Goal: Task Accomplishment & Management: Manage account settings

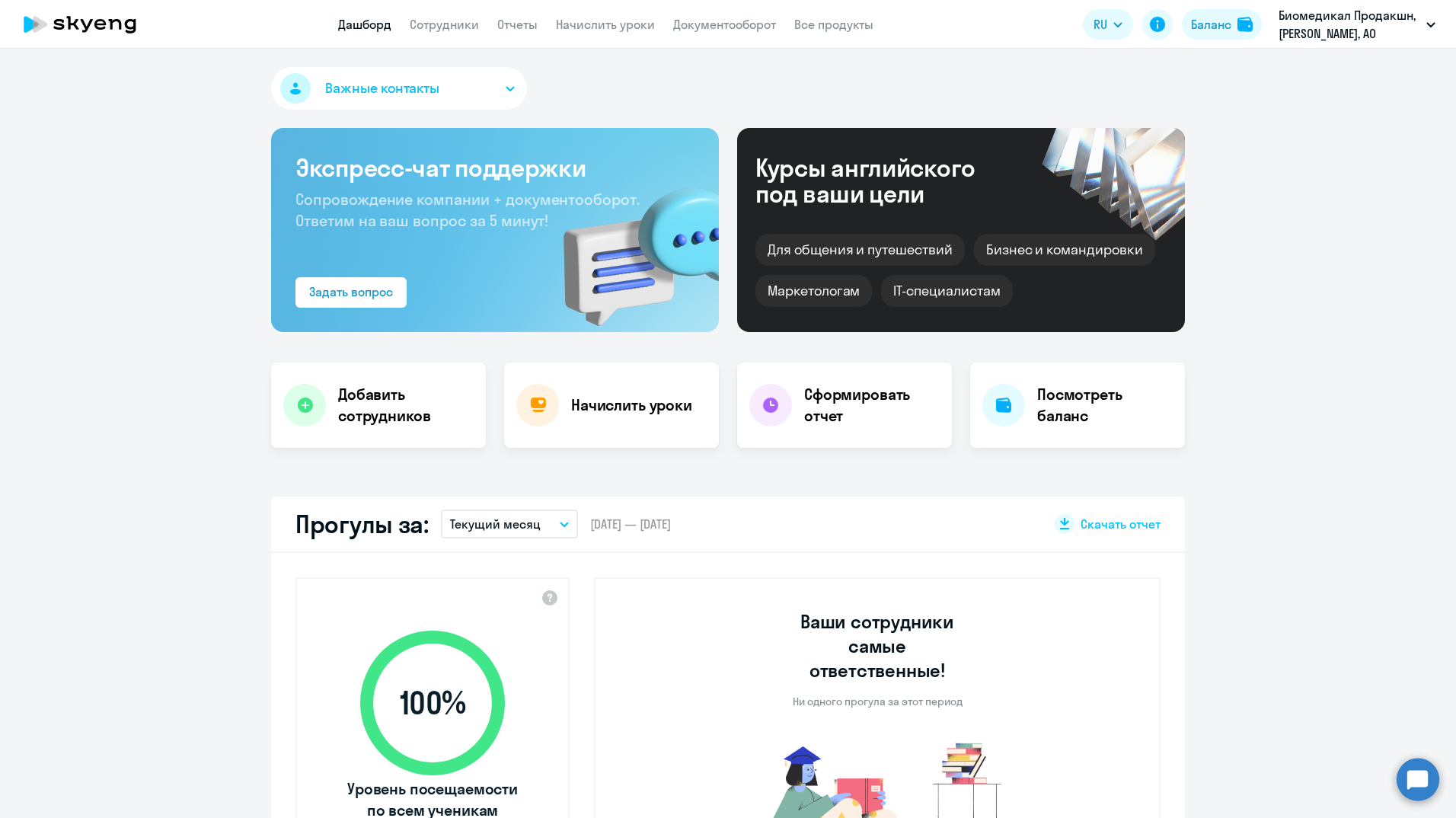
select select "30"
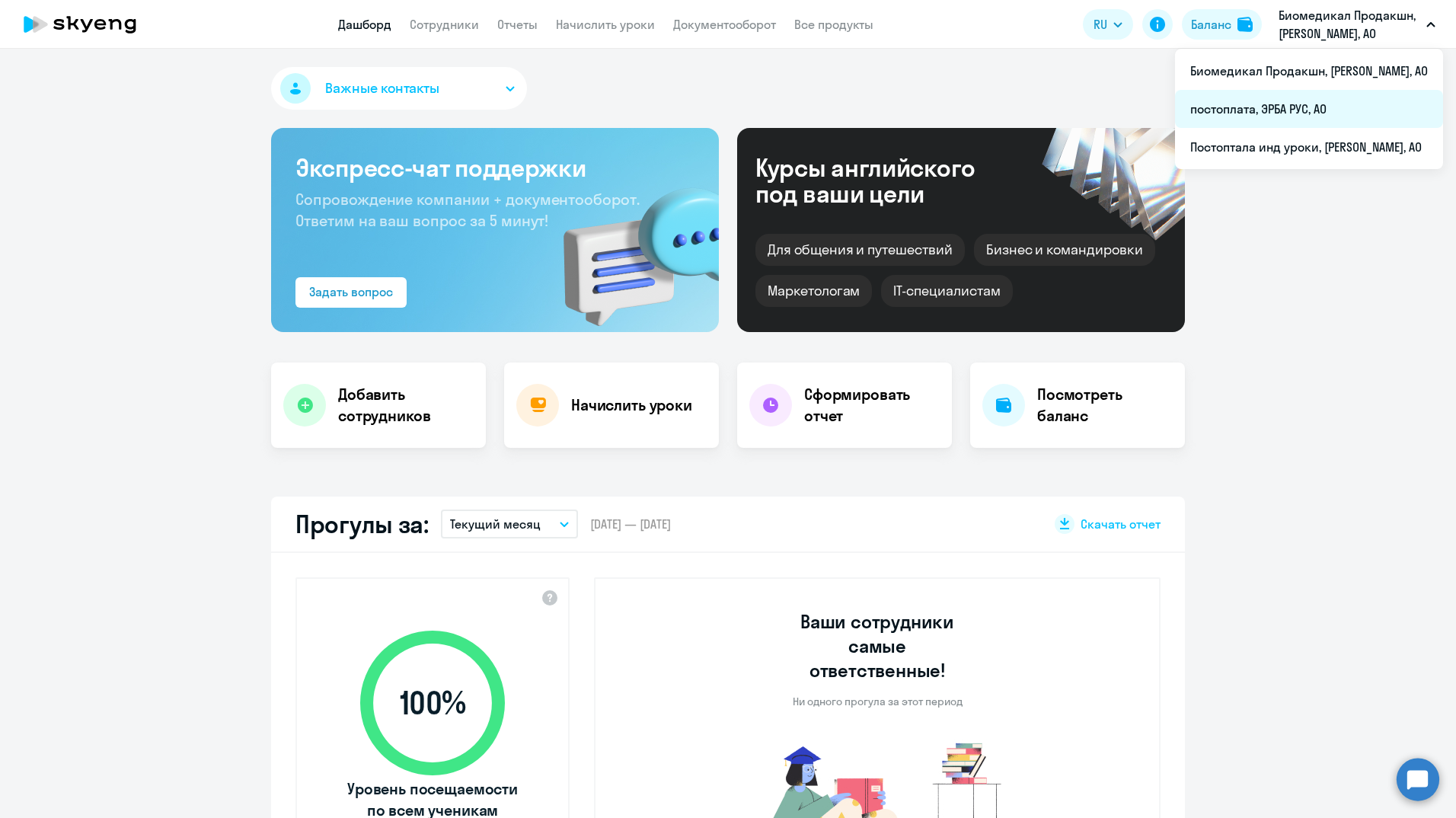
click at [1272, 100] on li "постоплата, ЭРБА РУС, АО" at bounding box center [1309, 109] width 268 height 38
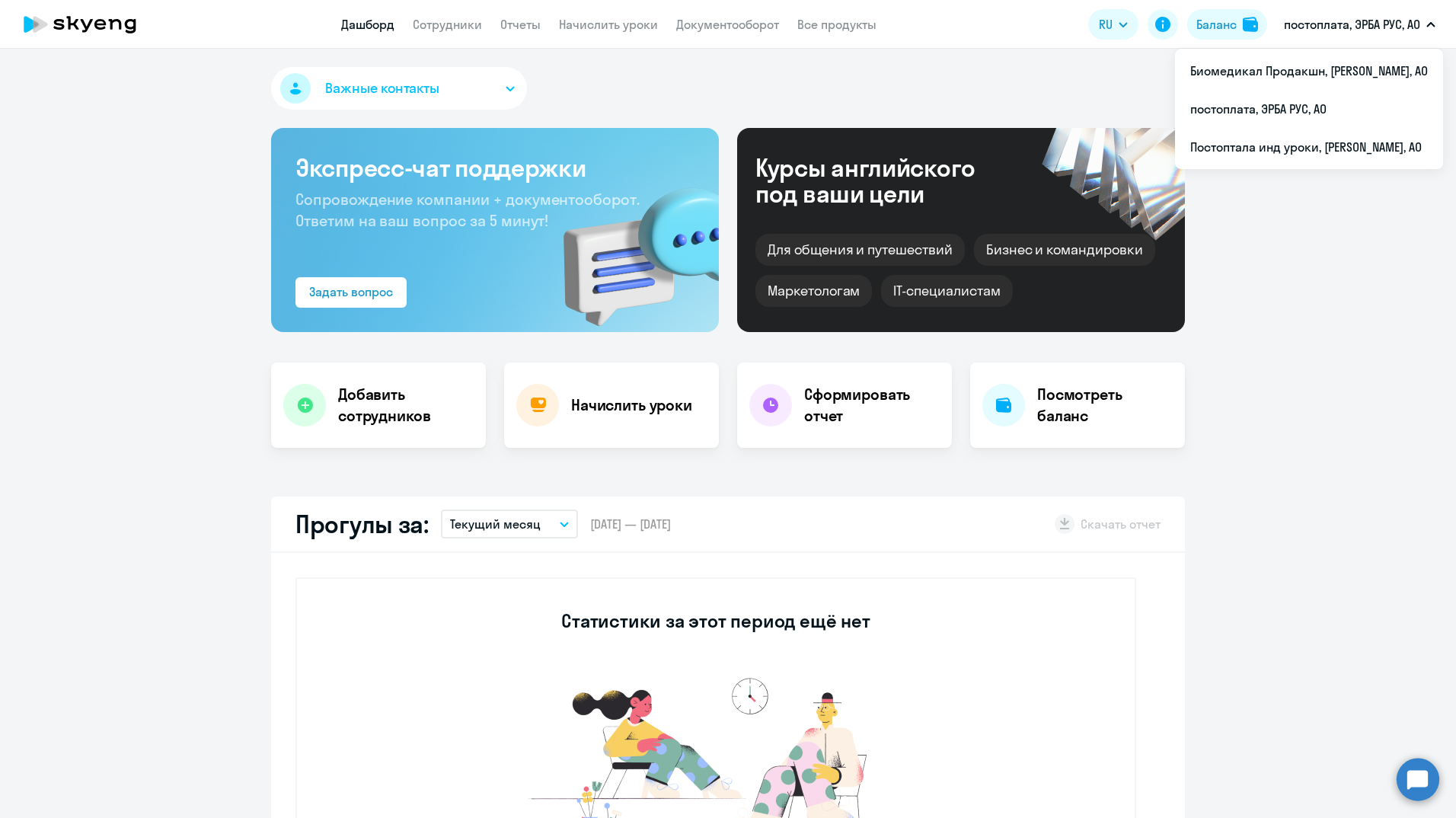
click at [1341, 19] on p "постоплата, ЭРБА РУС, АО" at bounding box center [1352, 24] width 136 height 18
click at [1268, 150] on li "Постоптала инд уроки, [PERSON_NAME], АО" at bounding box center [1309, 147] width 268 height 38
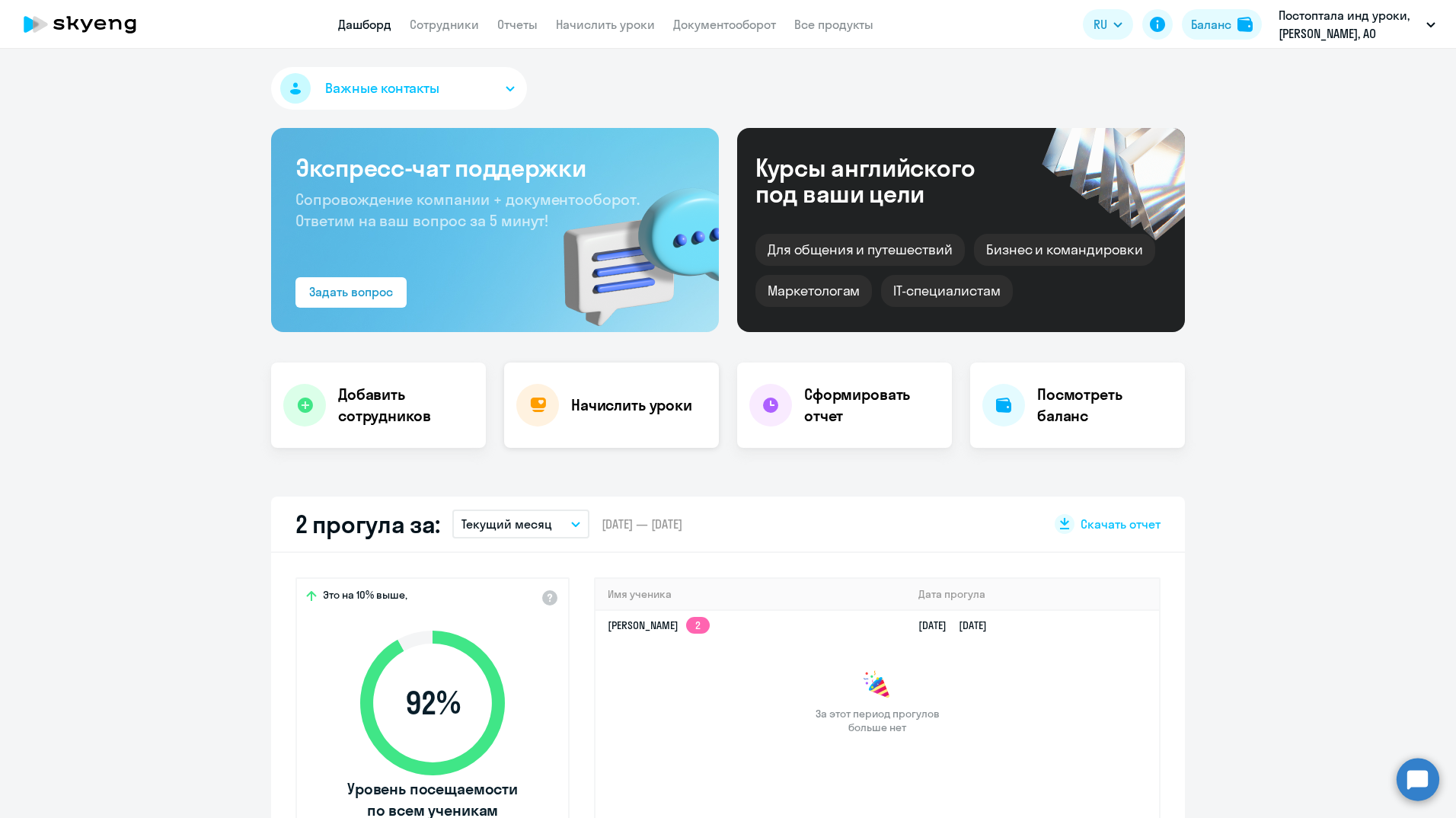
select select "30"
click at [631, 407] on h4 "Начислить уроки" at bounding box center [631, 405] width 121 height 22
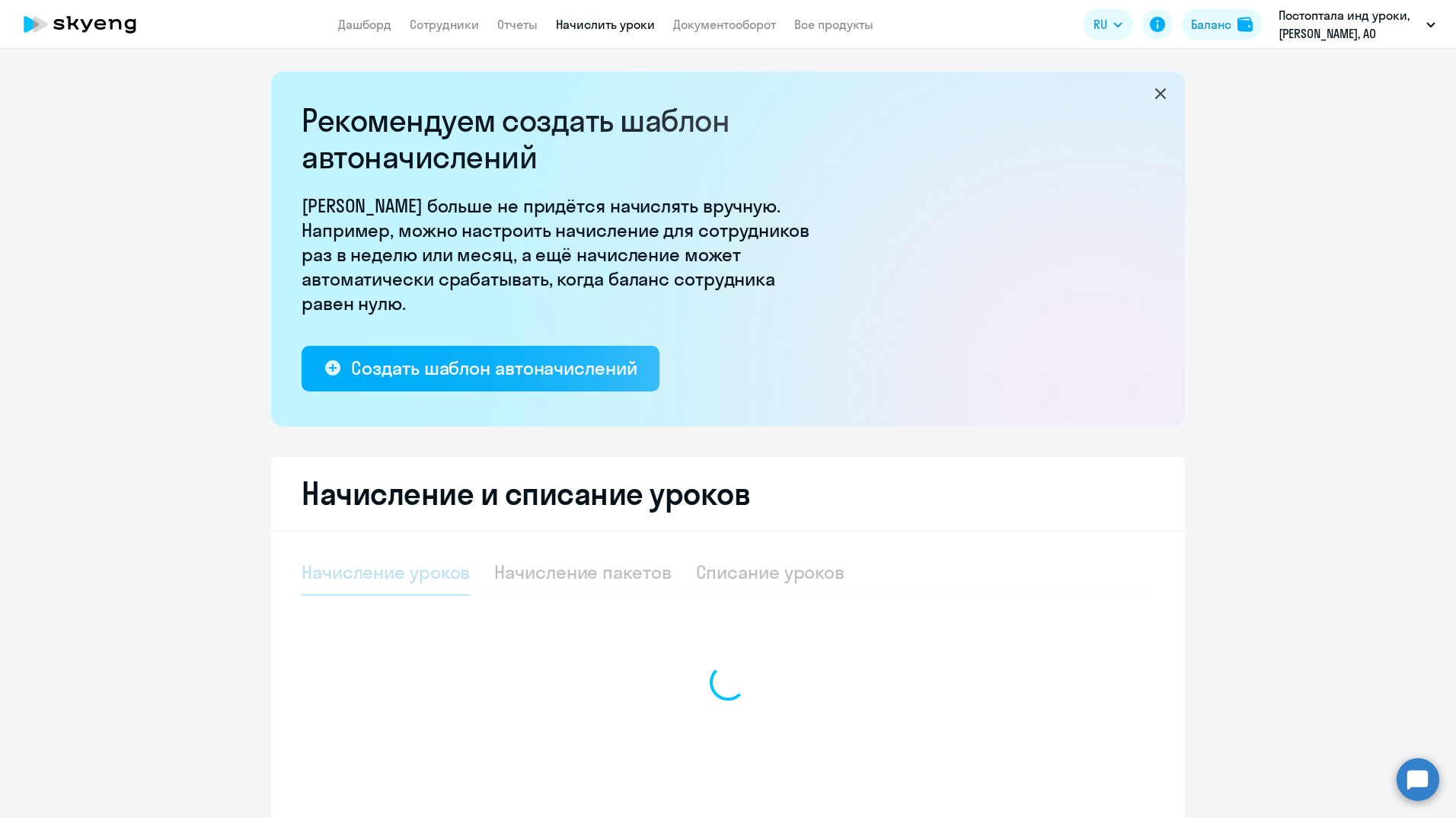
select select "10"
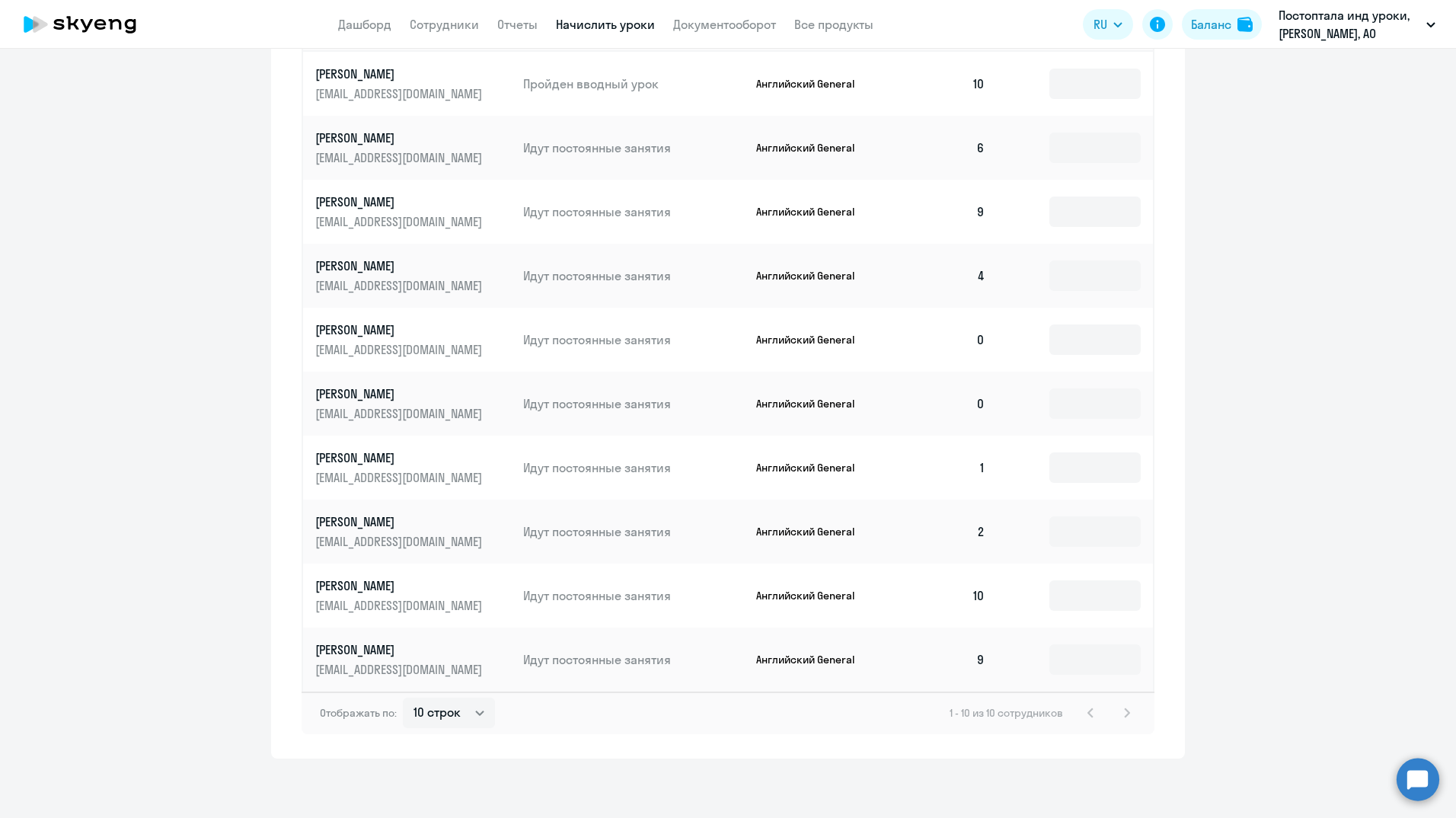
scroll to position [754, 0]
click at [1071, 465] on input at bounding box center [1095, 467] width 91 height 30
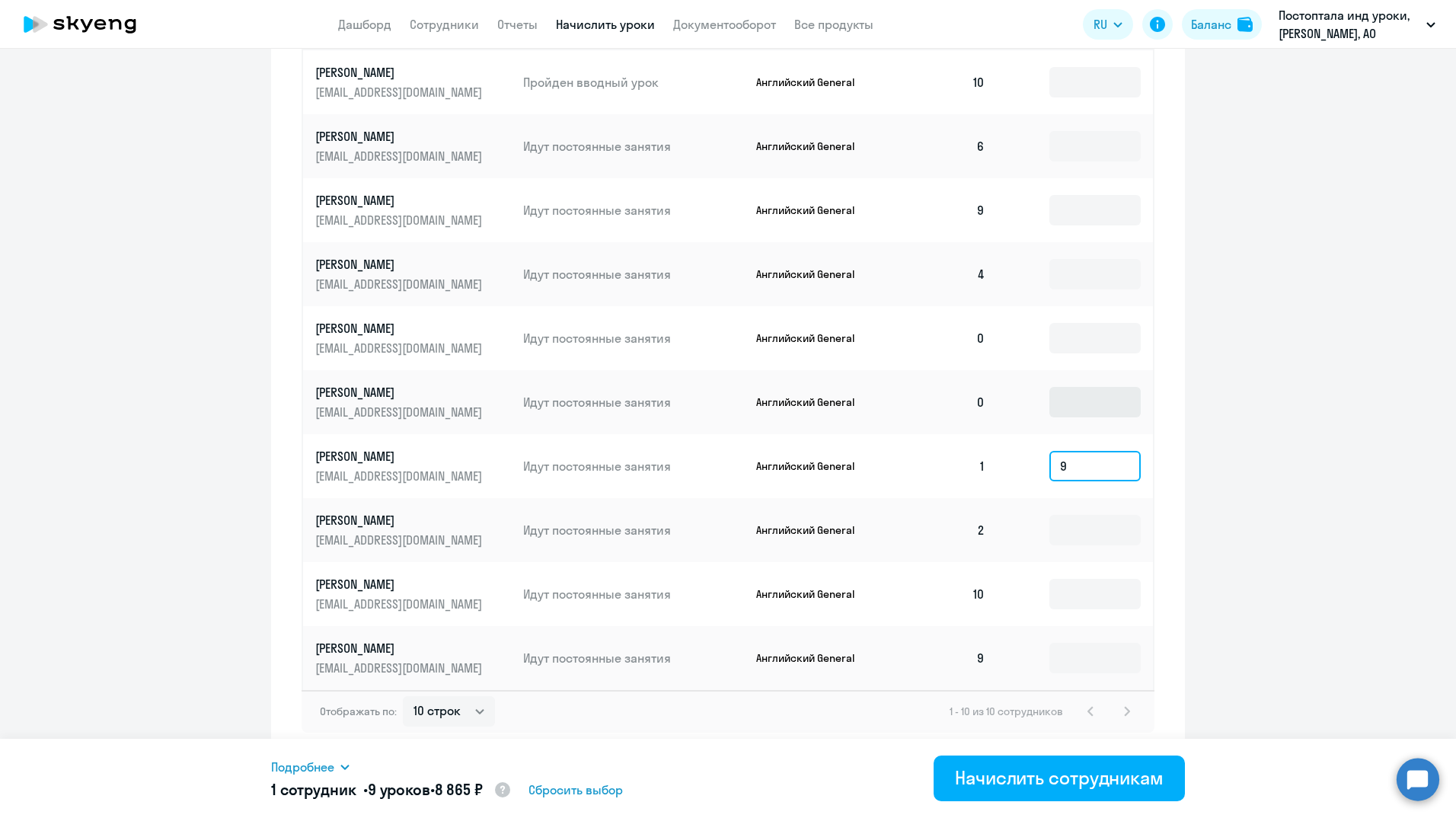
type input "9"
click at [1094, 397] on input at bounding box center [1095, 403] width 91 height 30
type input "9"
click at [1102, 341] on input at bounding box center [1095, 339] width 91 height 30
type input "9"
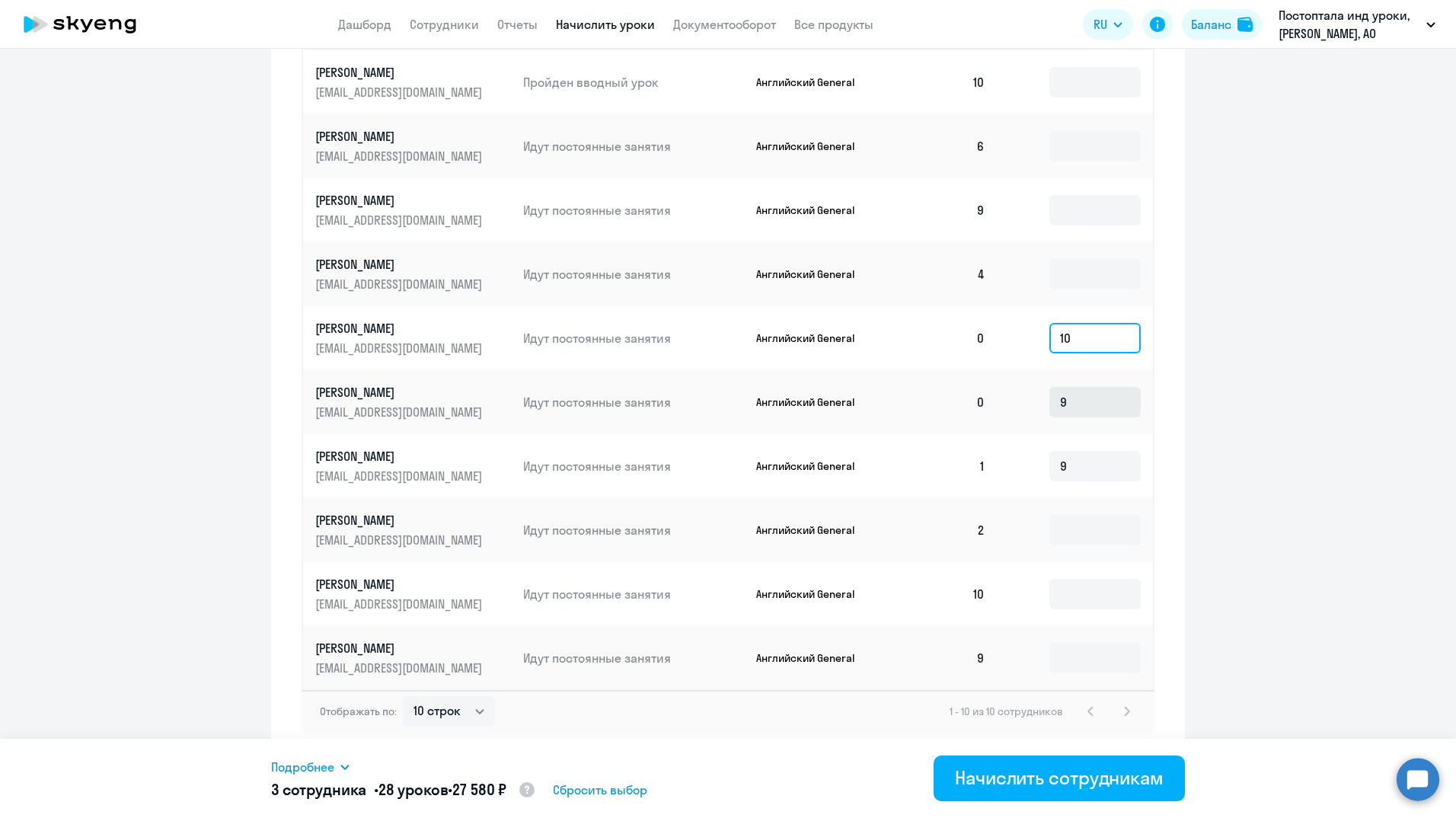
type input "10"
click at [1082, 405] on input "9" at bounding box center [1095, 403] width 91 height 30
type input "10"
click at [1069, 525] on input at bounding box center [1095, 531] width 91 height 30
type input "8"
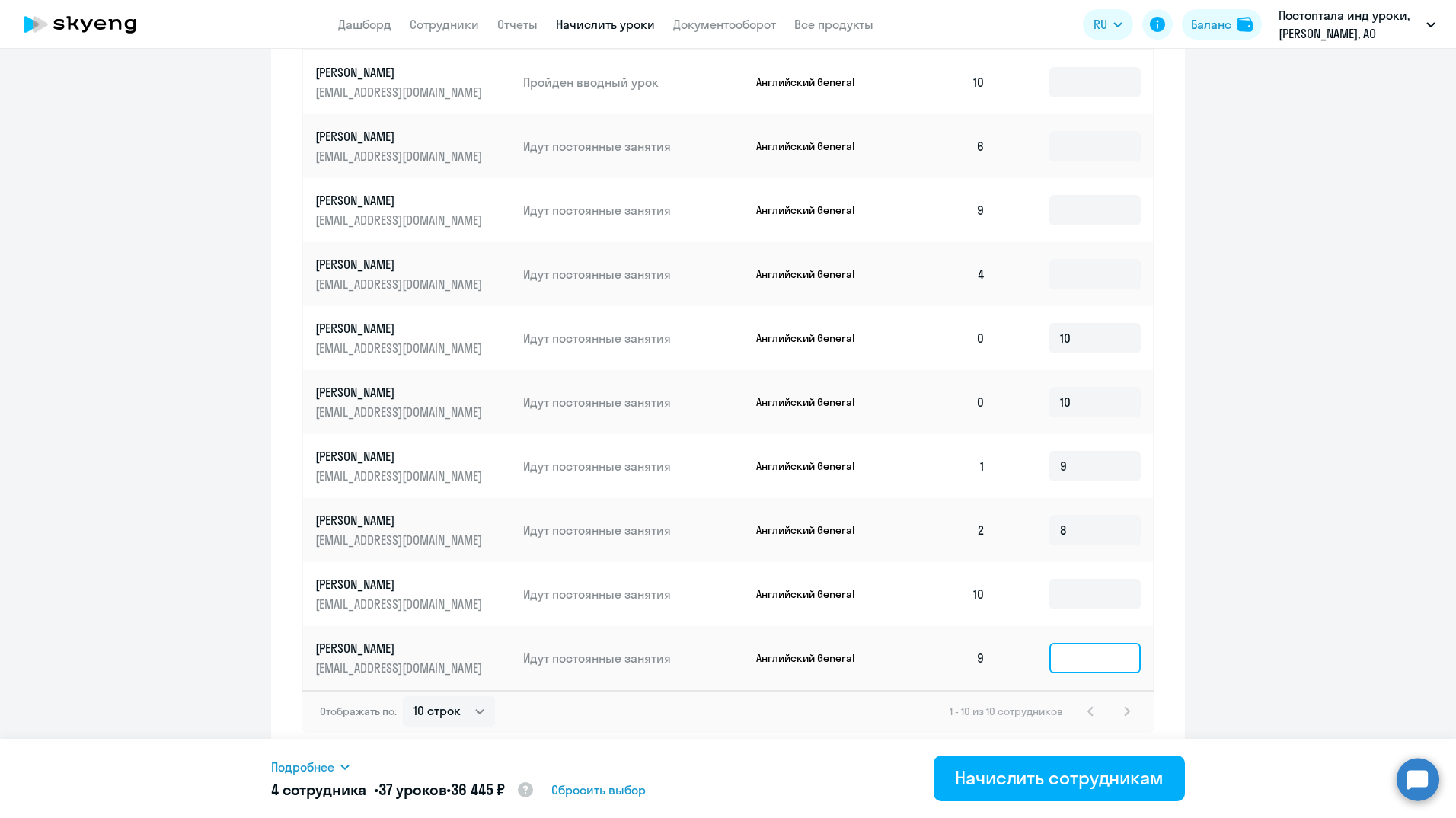
click at [1074, 659] on input at bounding box center [1095, 658] width 91 height 30
click at [1096, 270] on input at bounding box center [1095, 275] width 91 height 30
type input "6"
click at [1079, 159] on input at bounding box center [1095, 146] width 91 height 30
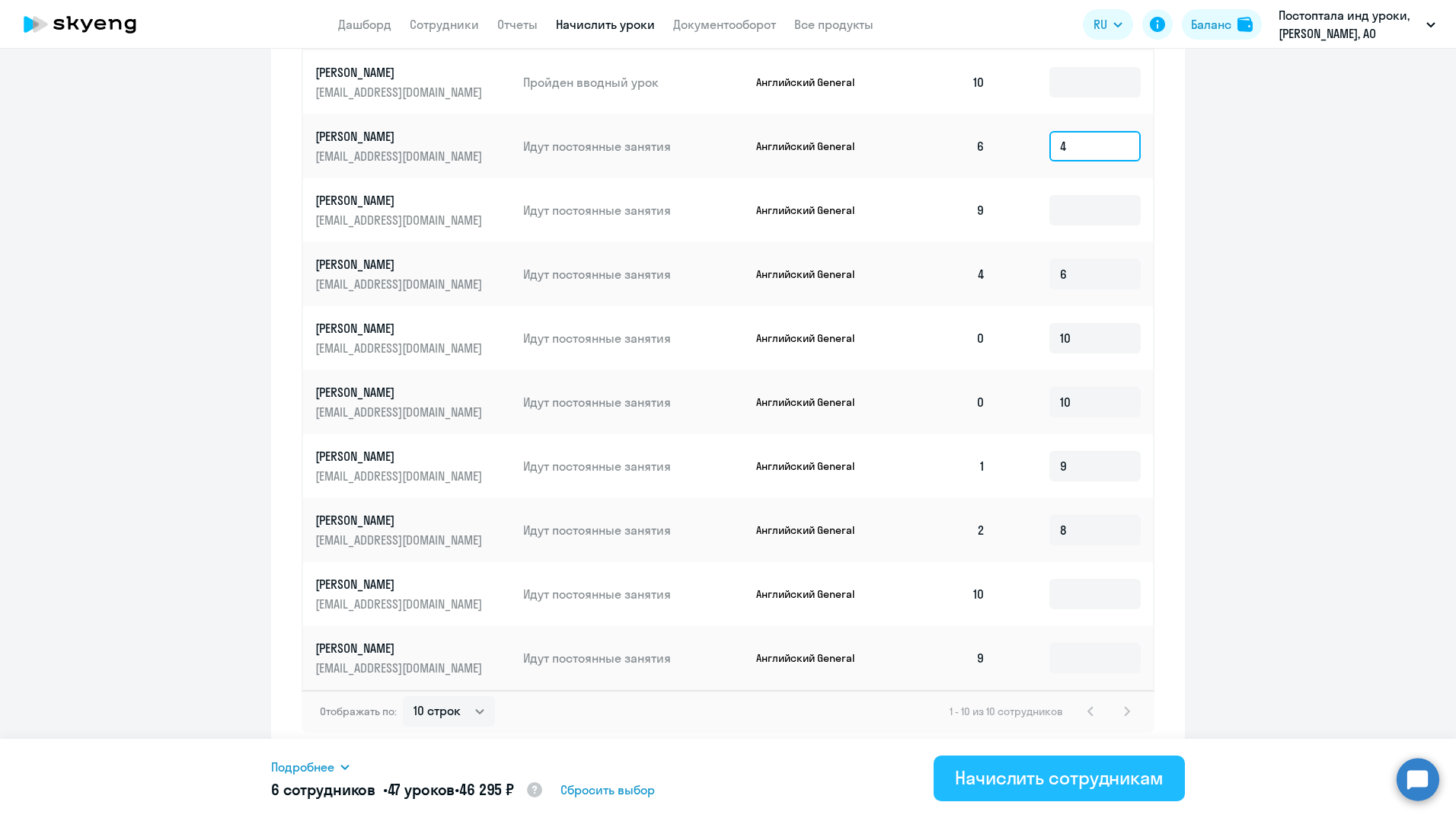
type input "4"
click at [1013, 776] on div "Начислить сотрудникам" at bounding box center [1059, 778] width 209 height 24
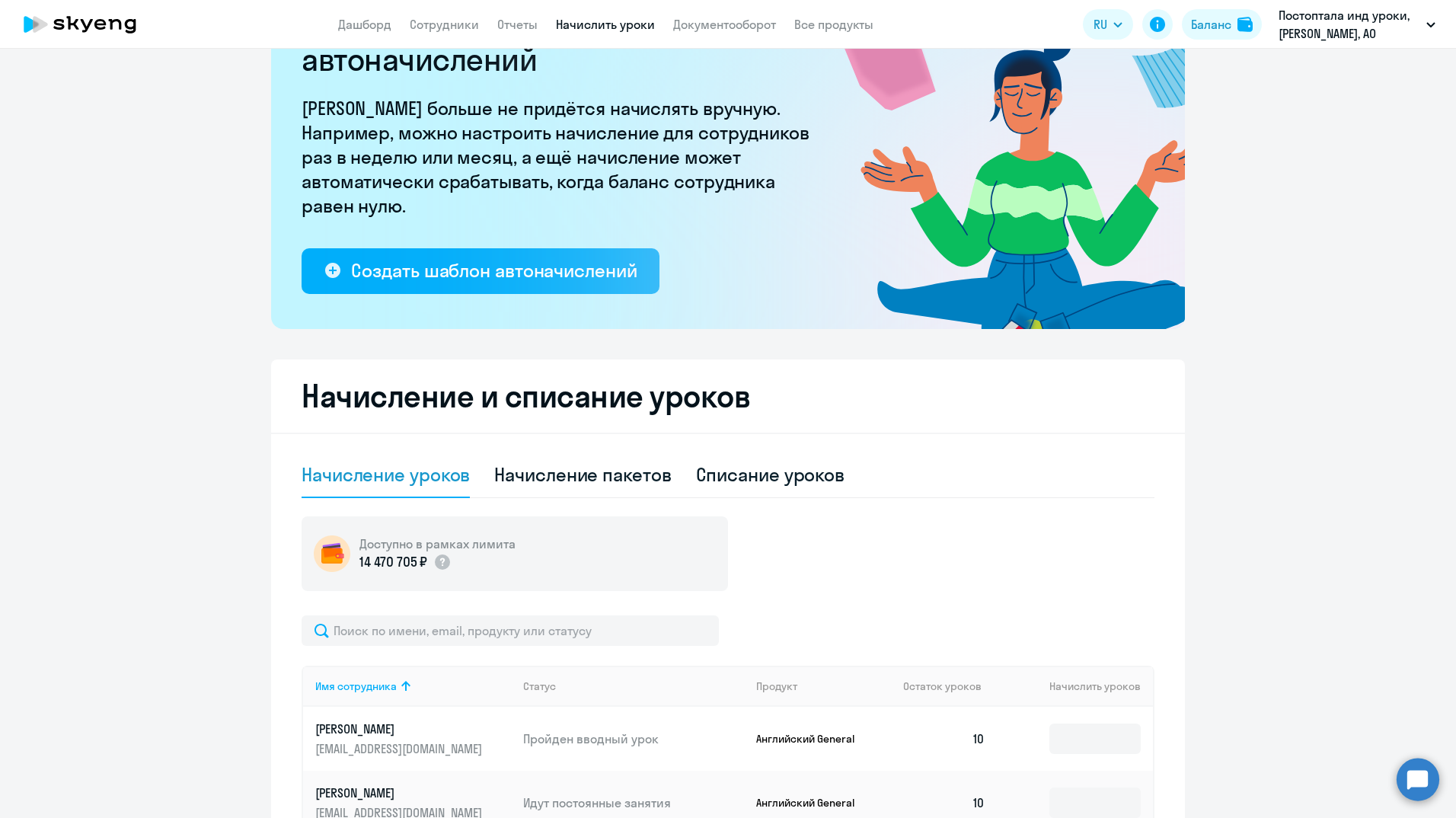
scroll to position [0, 0]
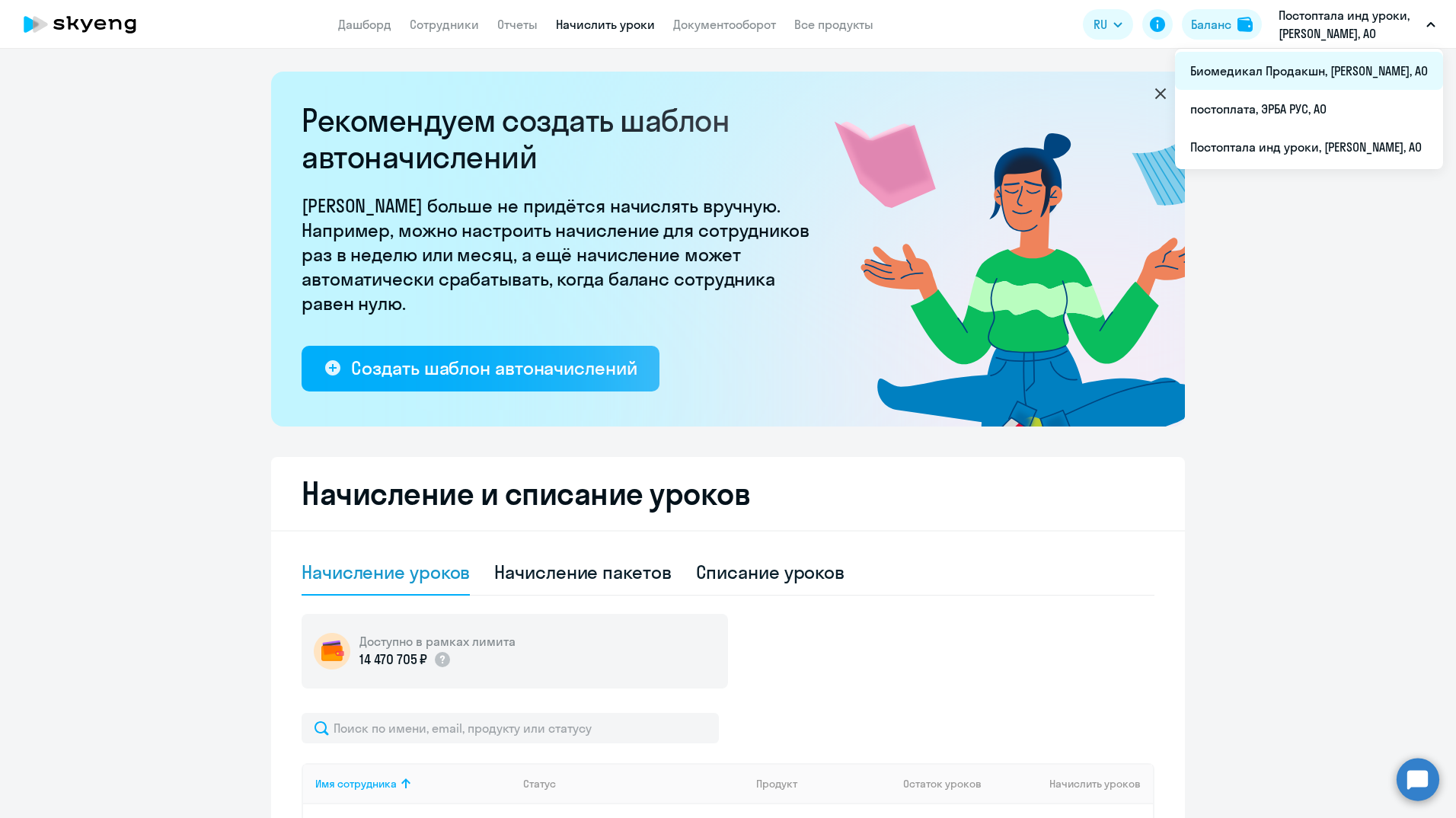
click at [1325, 78] on li "Биомедикал Продакшн, [PERSON_NAME], АО" at bounding box center [1309, 71] width 268 height 38
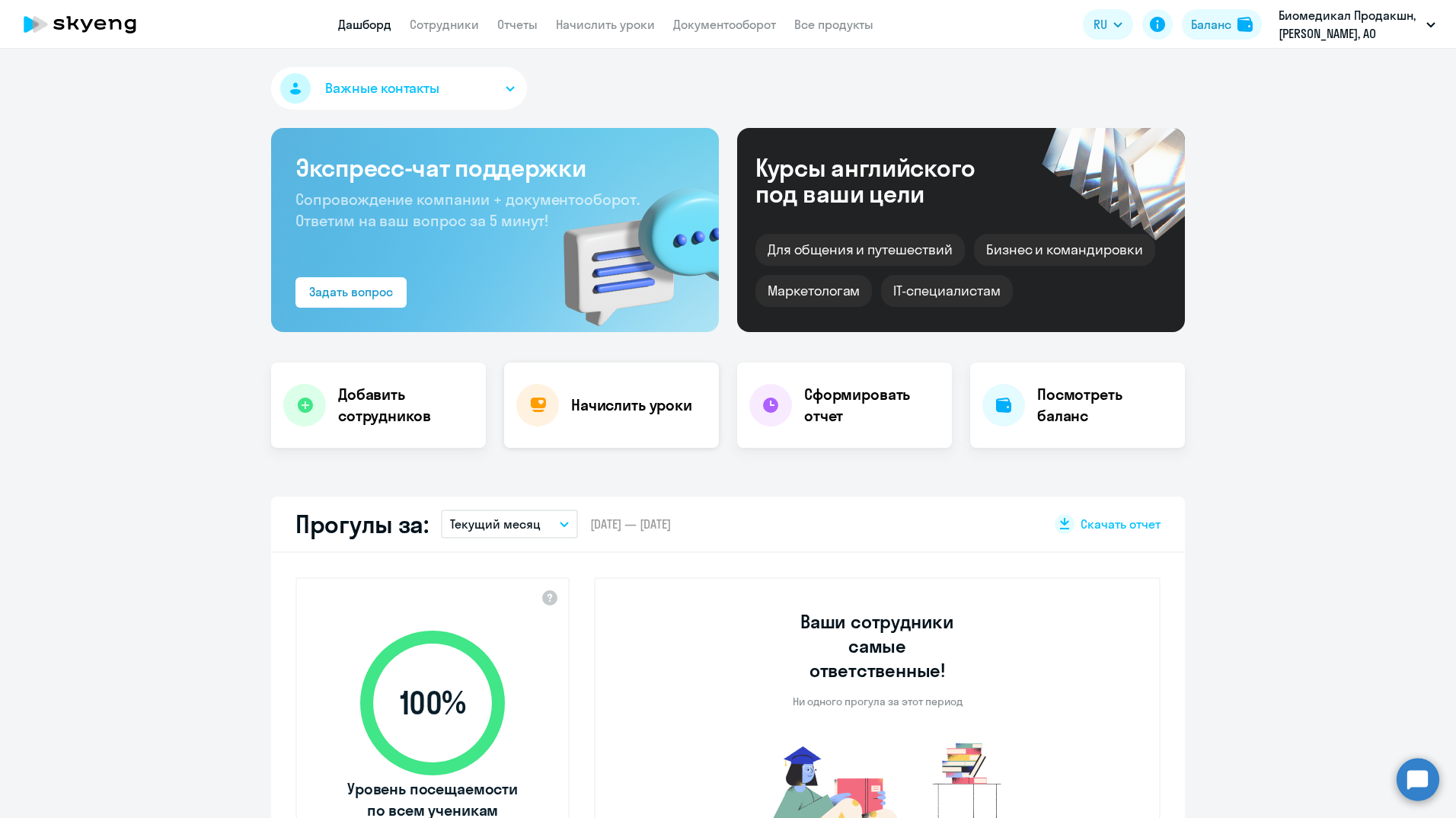
click at [604, 383] on div "Начислить уроки" at bounding box center [611, 405] width 214 height 86
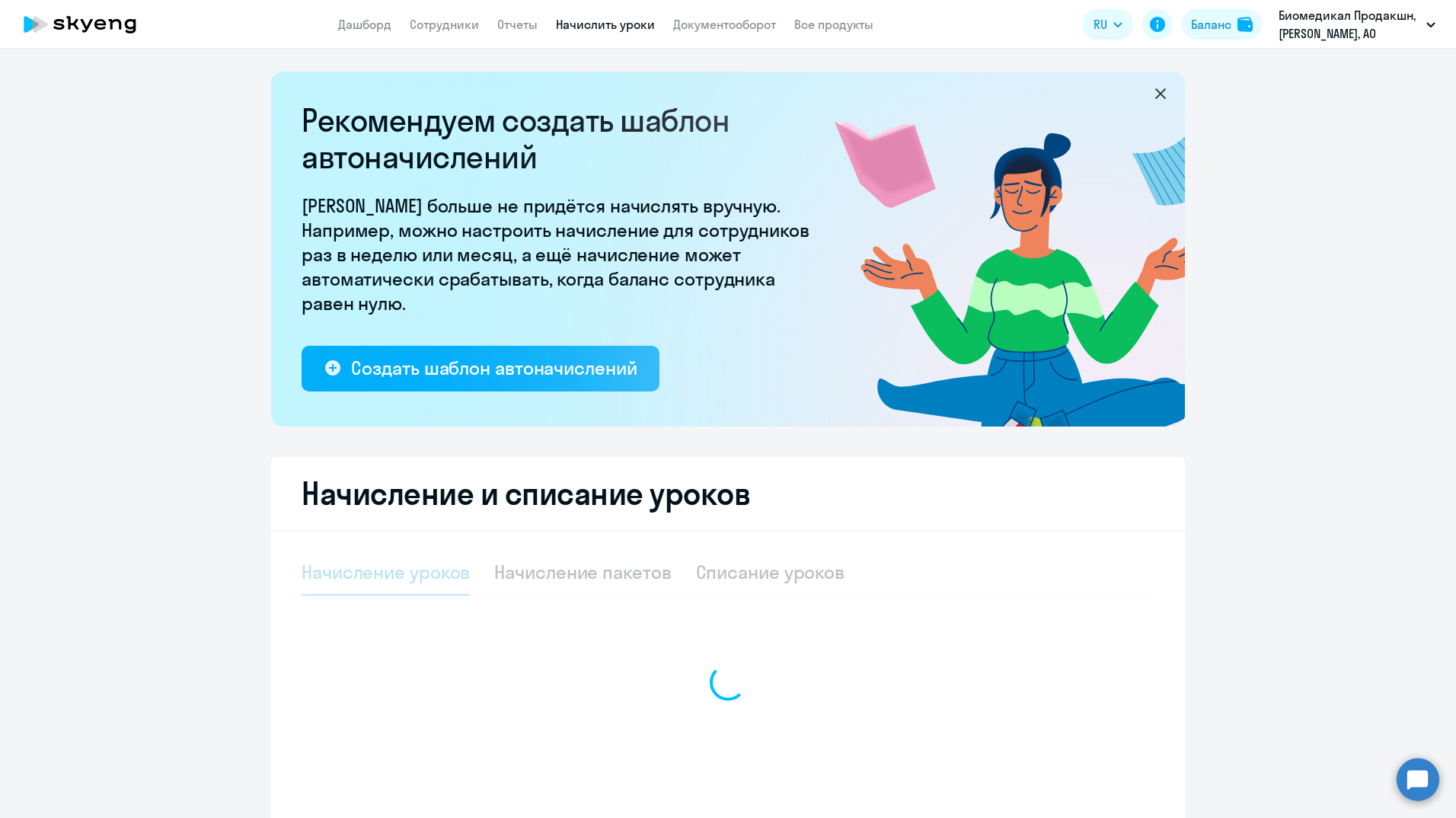
select select "10"
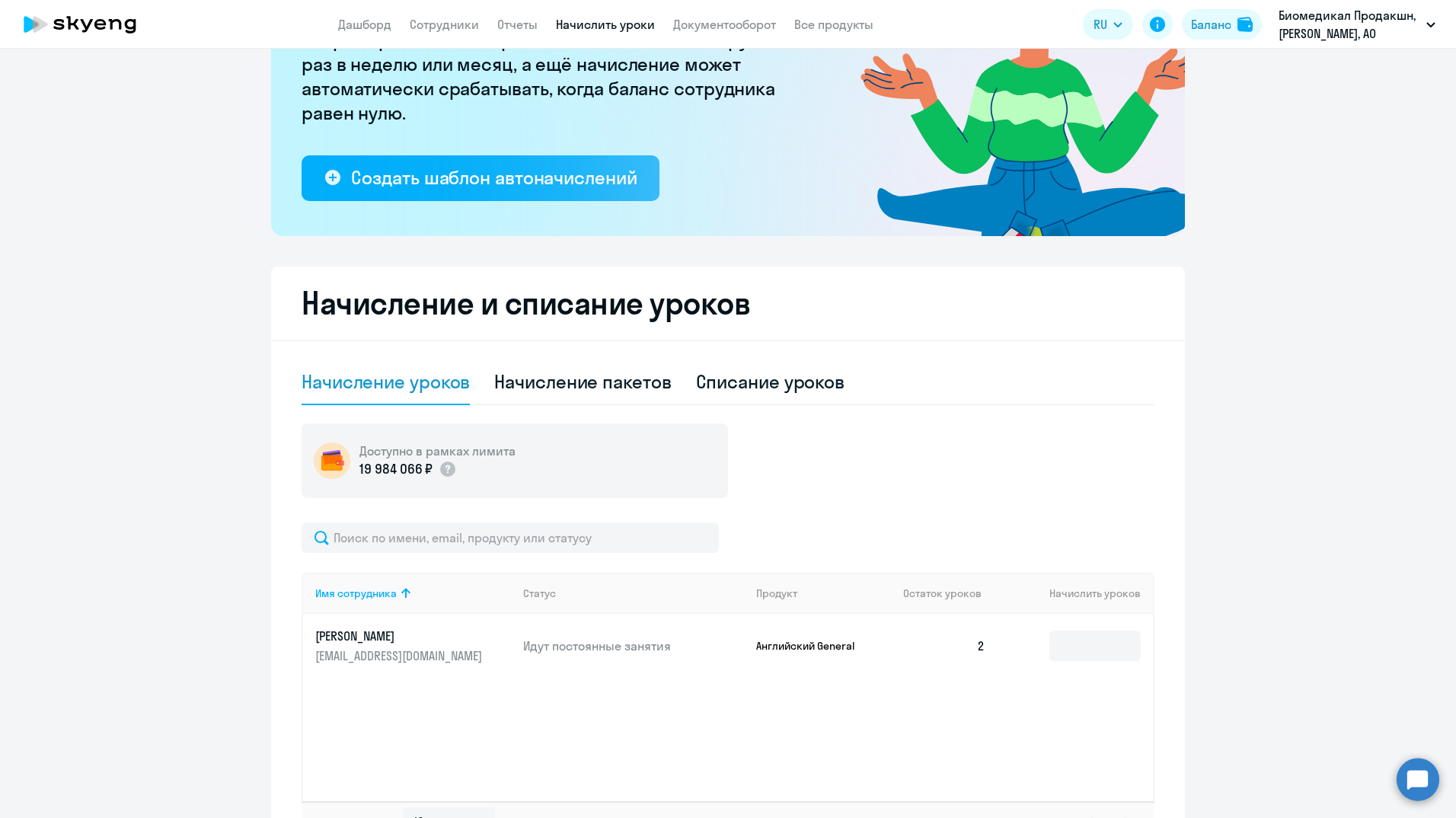
scroll to position [302, 0]
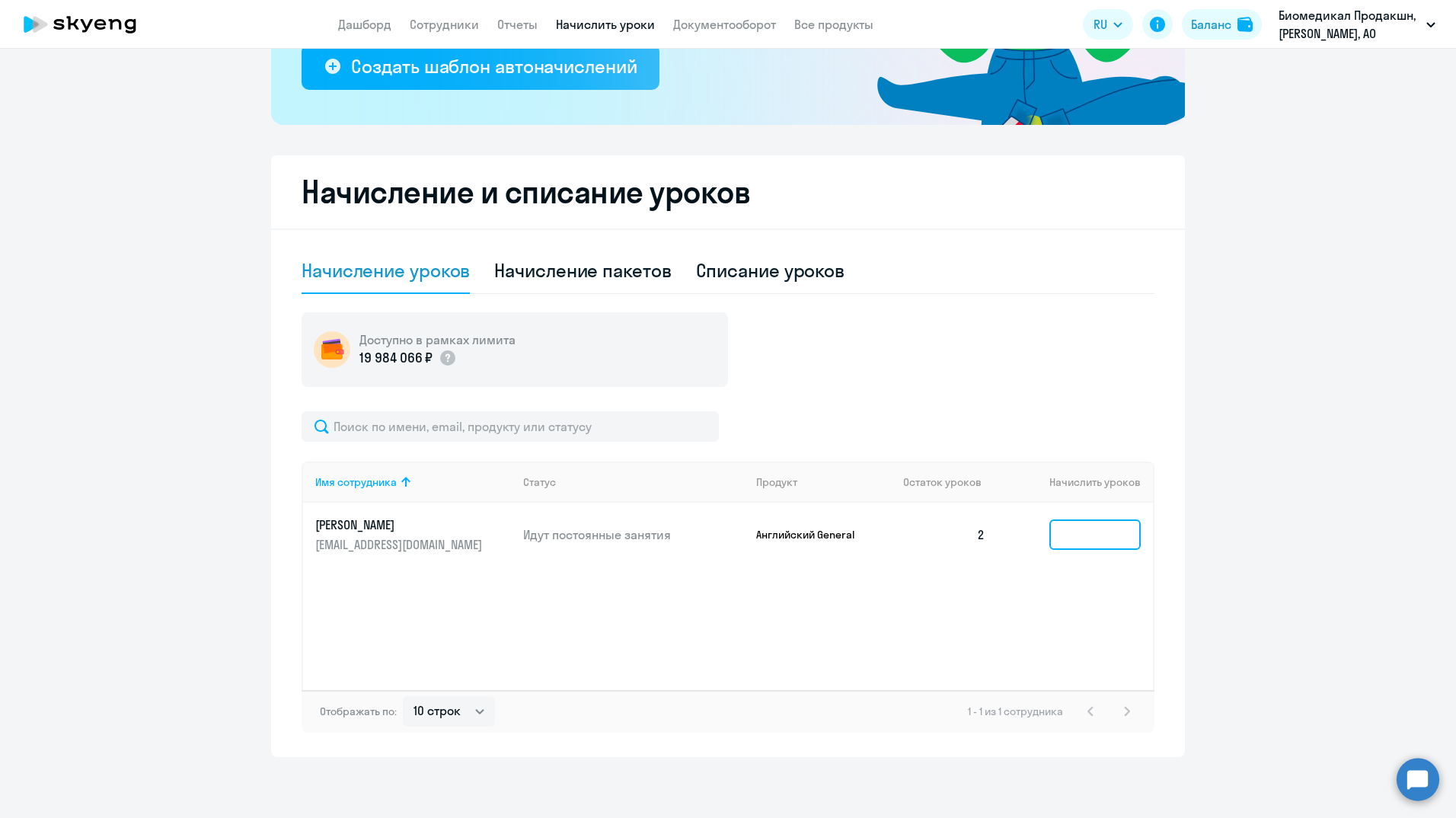
click at [1095, 536] on input at bounding box center [1095, 535] width 91 height 30
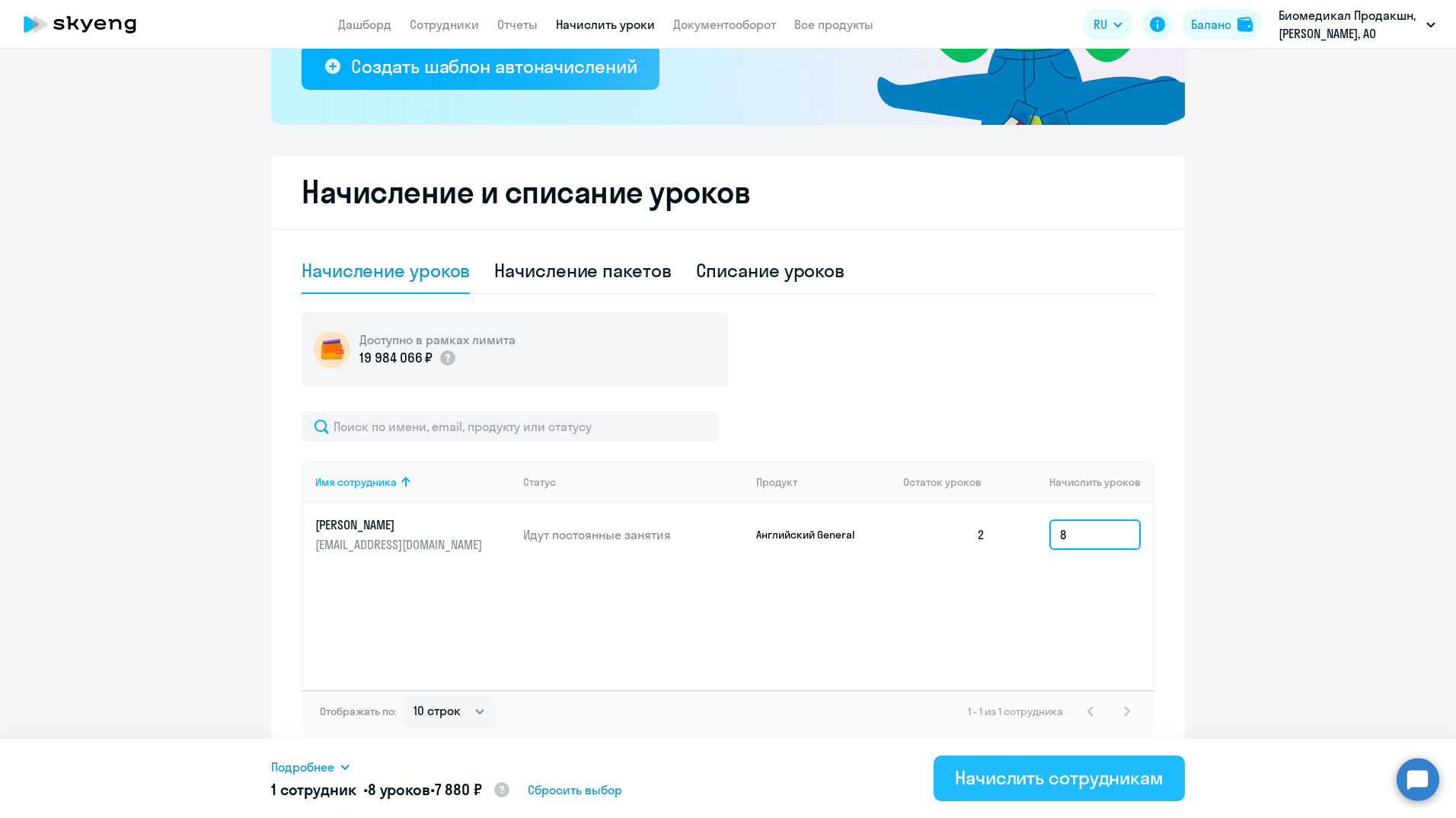
type input "8"
click at [1023, 776] on div "Начислить сотрудникам" at bounding box center [1059, 778] width 209 height 24
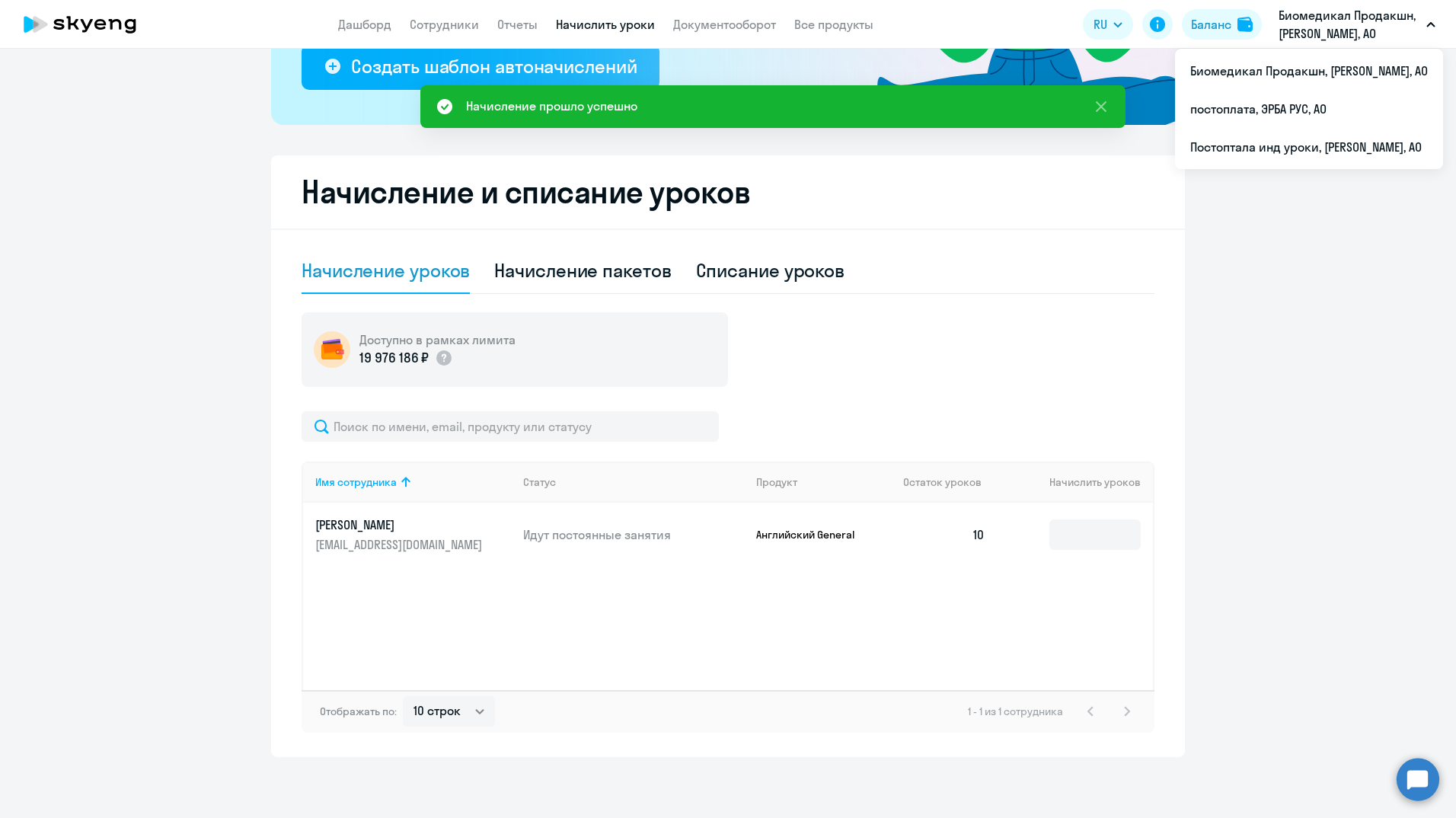
click at [1374, 22] on p "Биомедикал Продакшн, [PERSON_NAME], АО" at bounding box center [1349, 25] width 142 height 37
click at [1277, 113] on li "постоплата, ЭРБА РУС, АО" at bounding box center [1309, 109] width 268 height 38
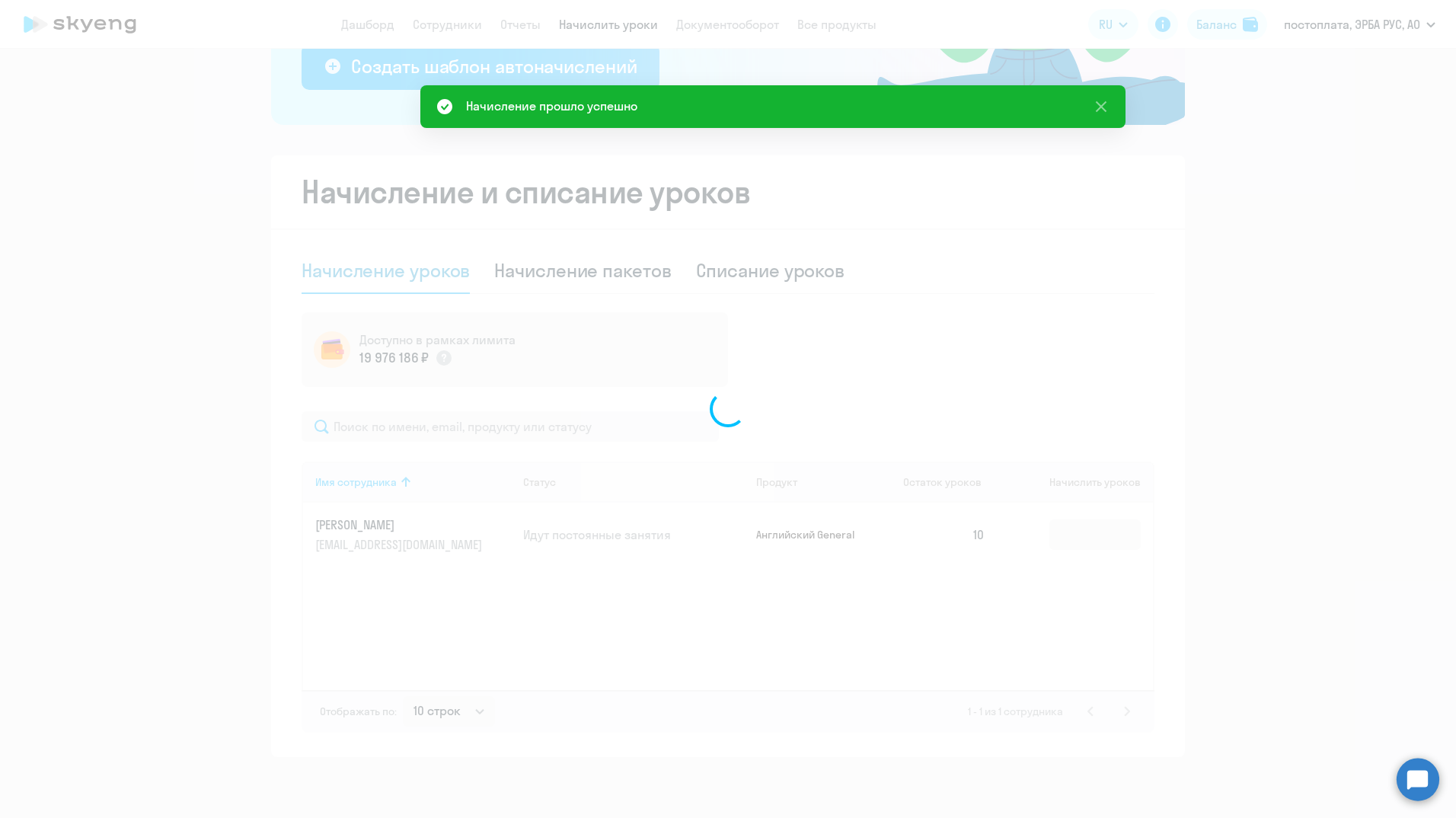
scroll to position [439, 0]
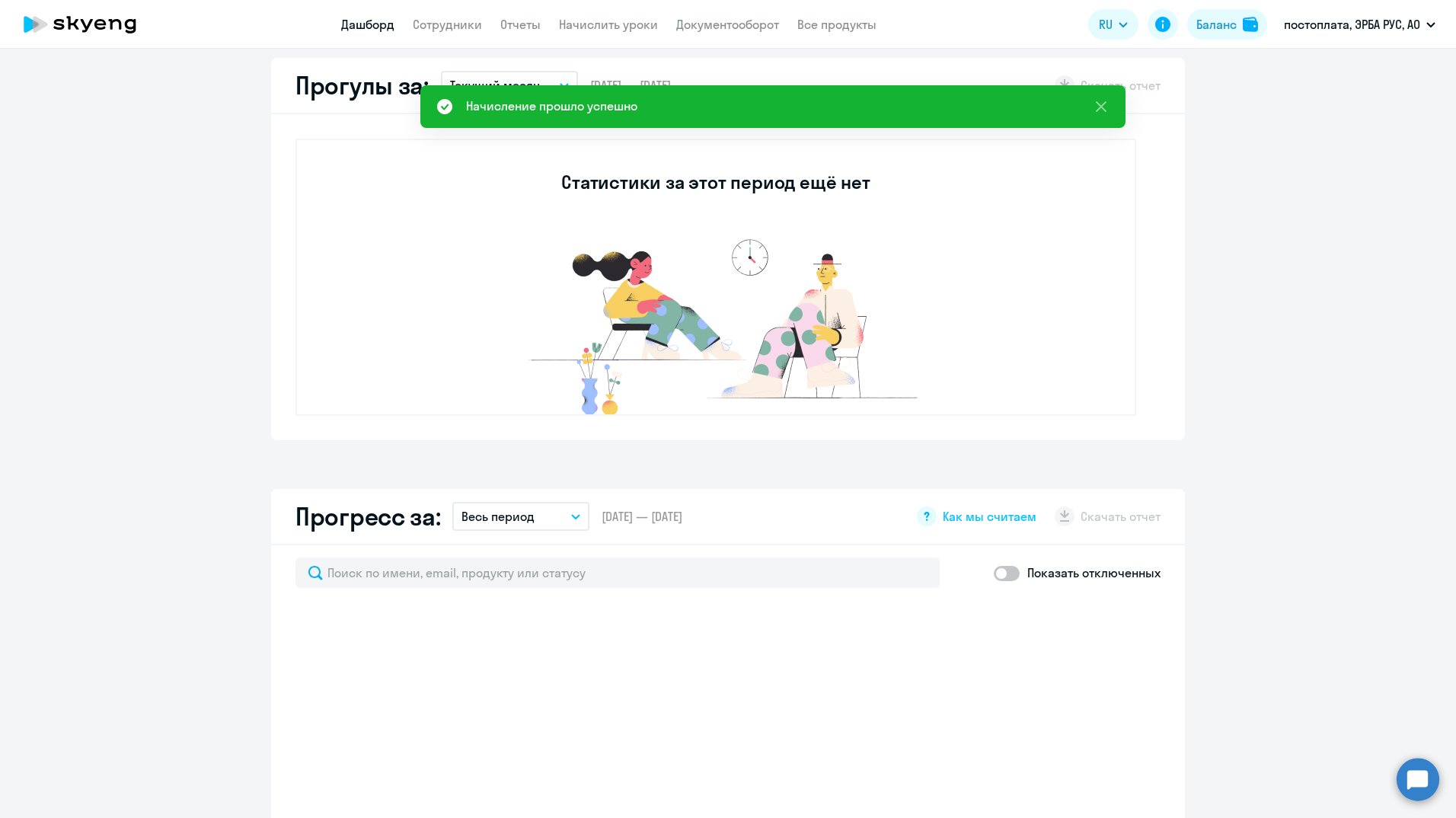
select select "30"
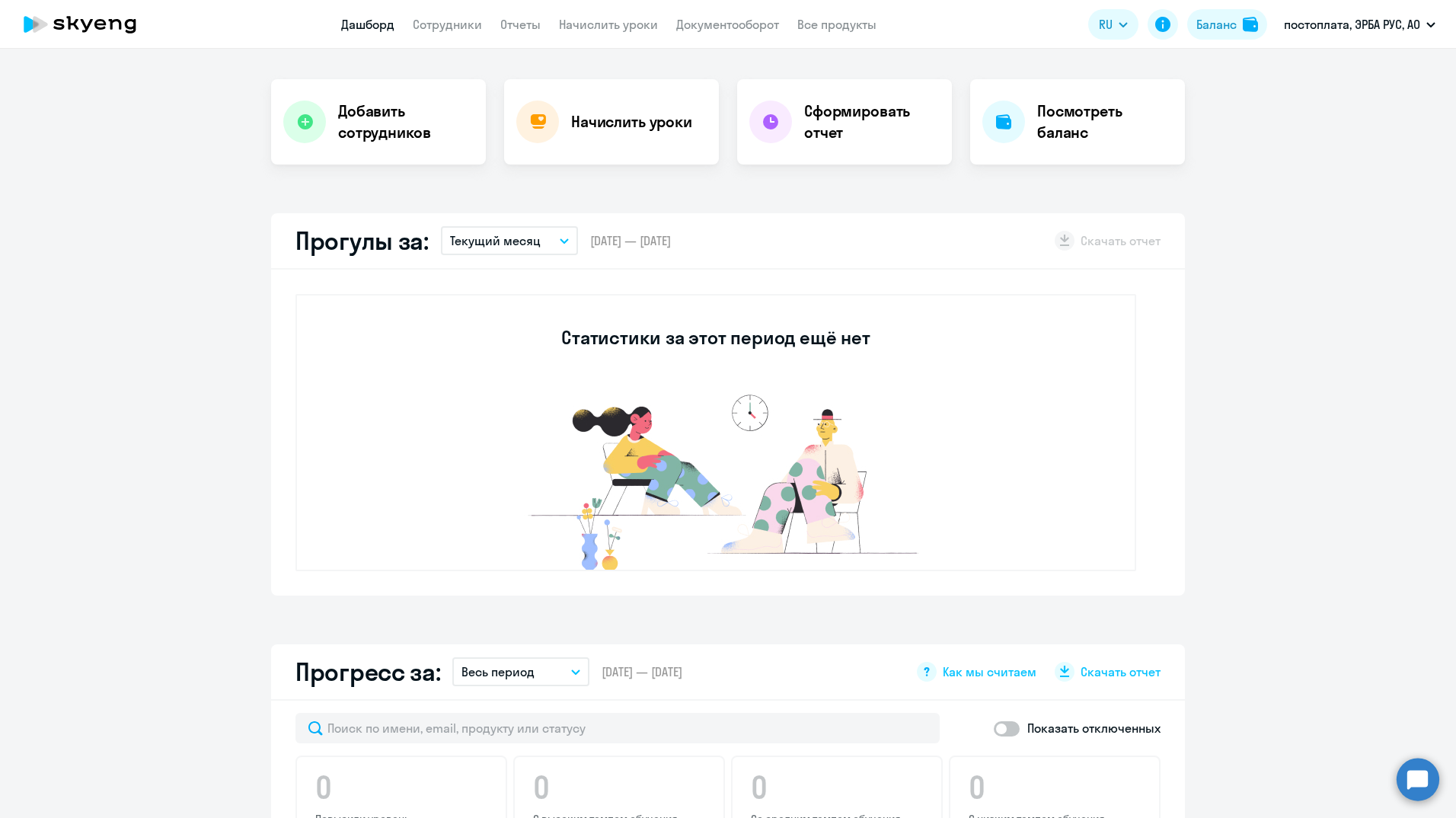
scroll to position [242, 0]
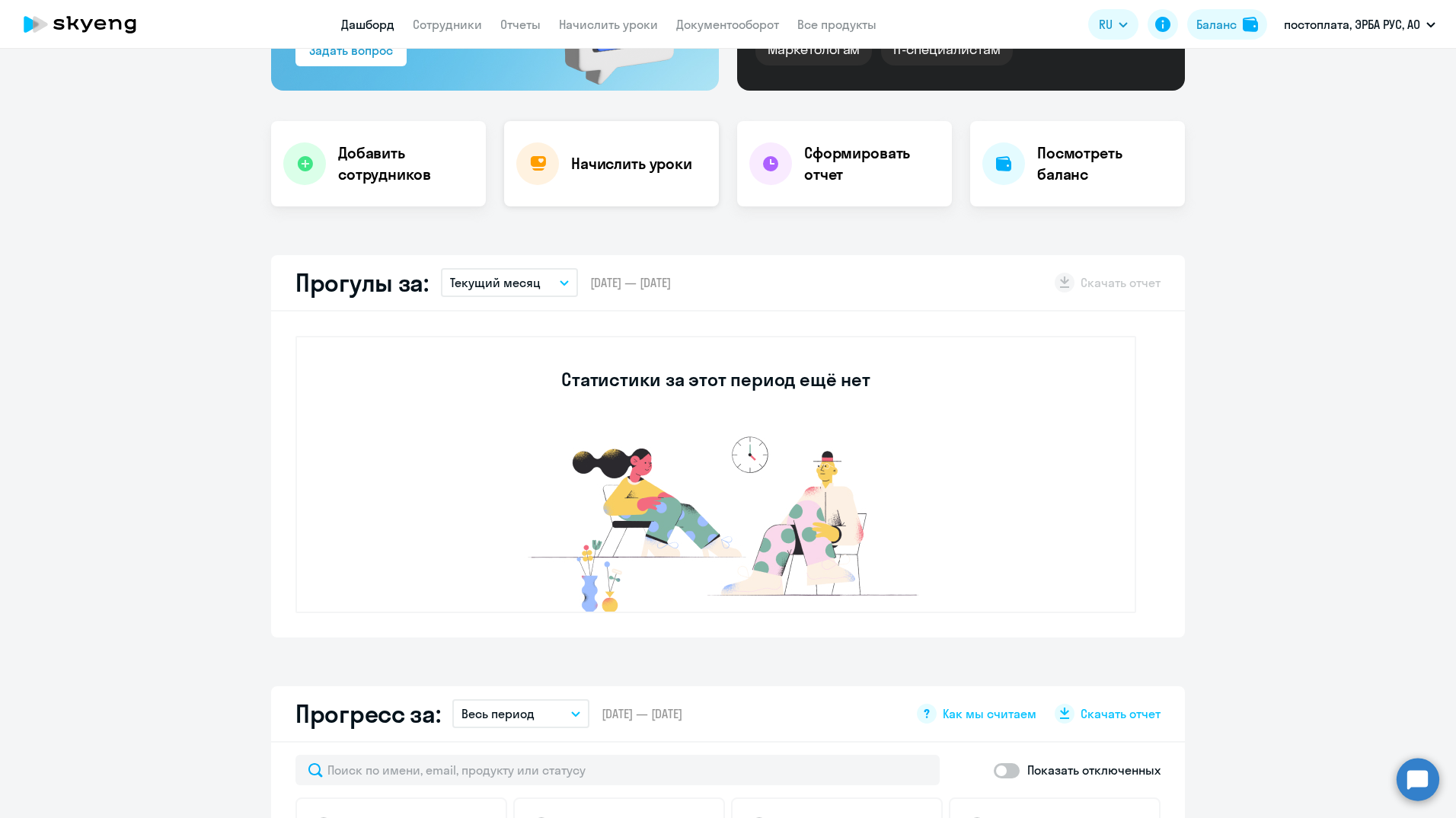
click at [664, 174] on div "Начислить уроки" at bounding box center [611, 163] width 214 height 86
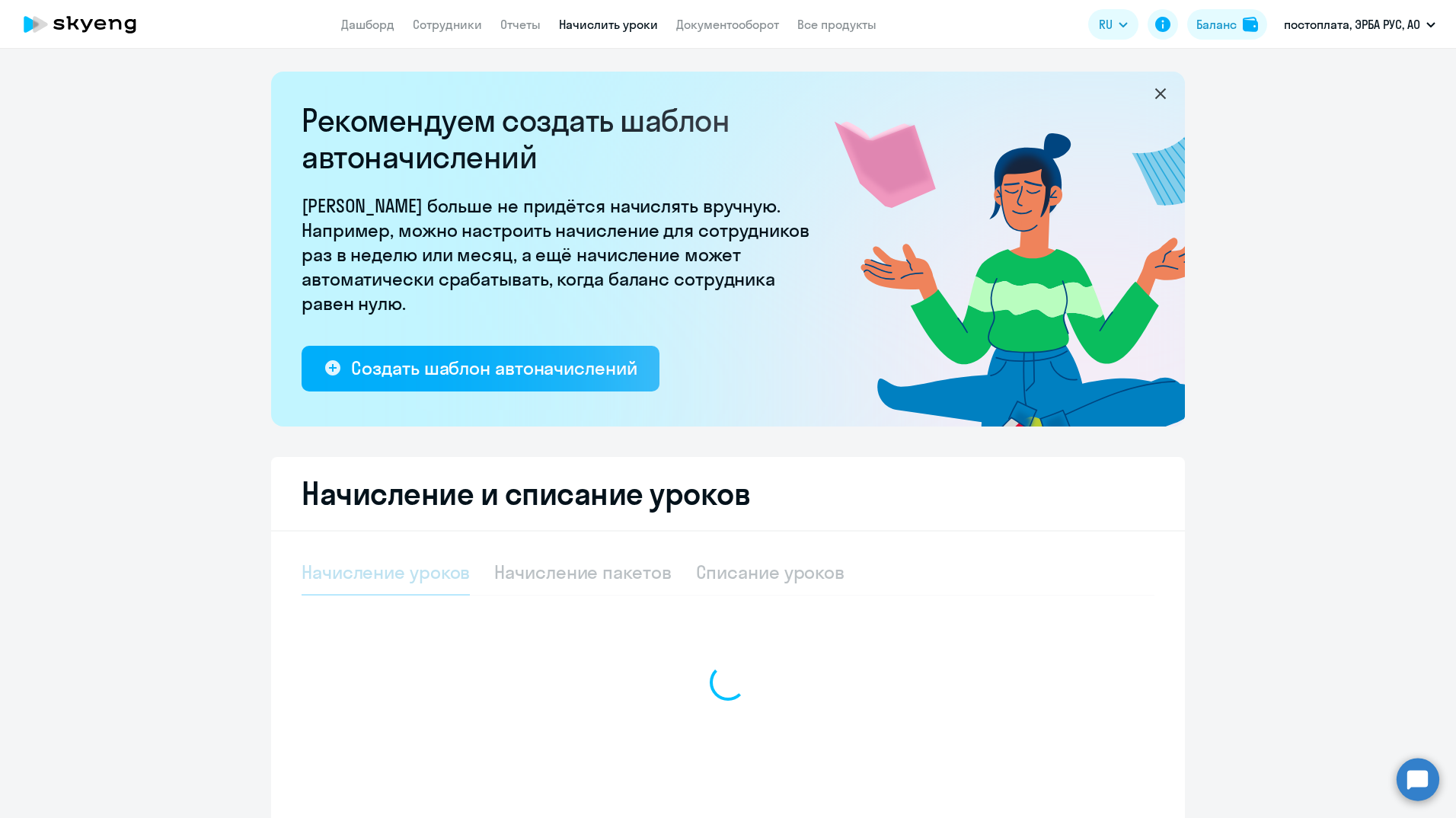
select select "10"
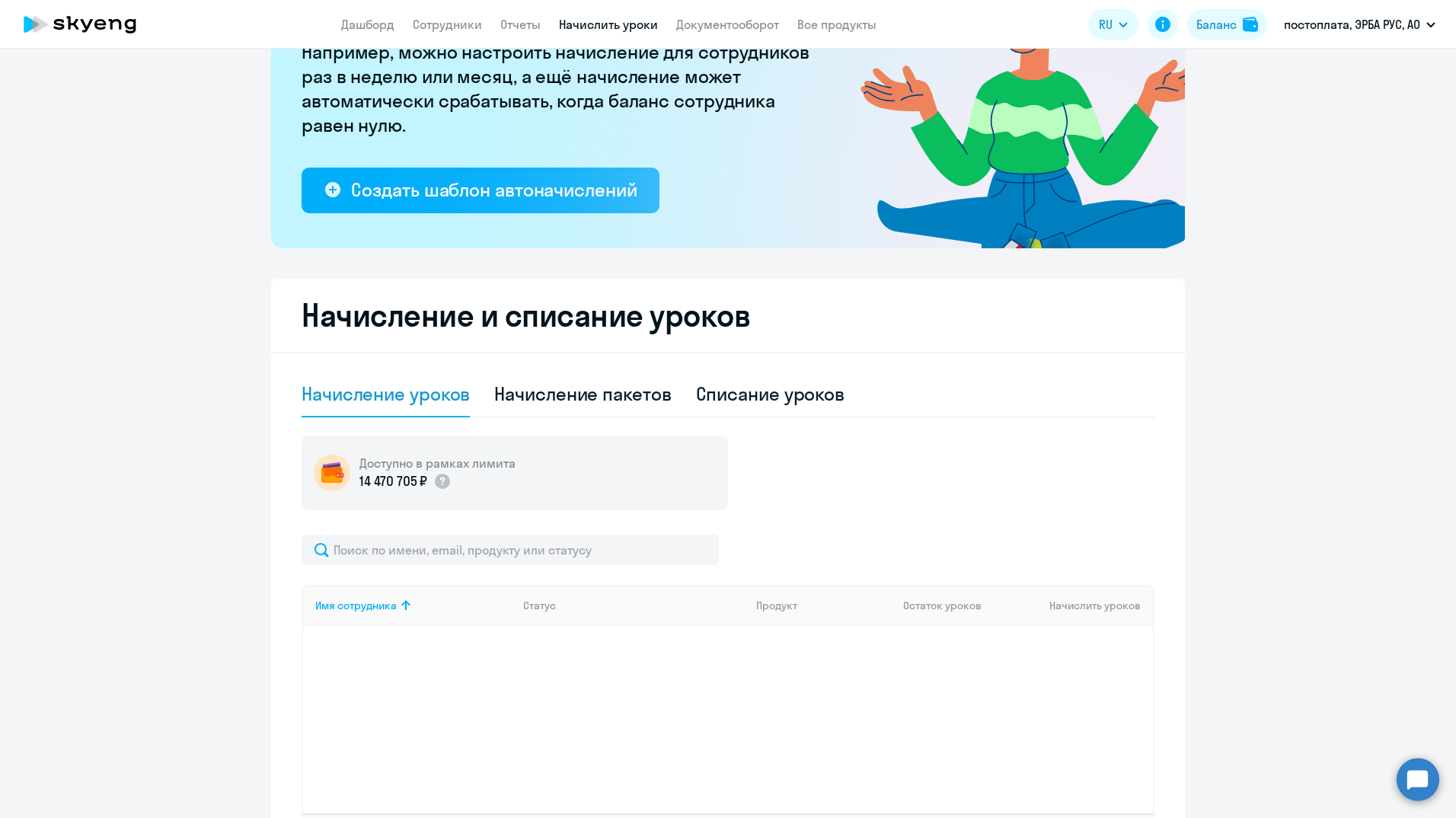
scroll to position [302, 0]
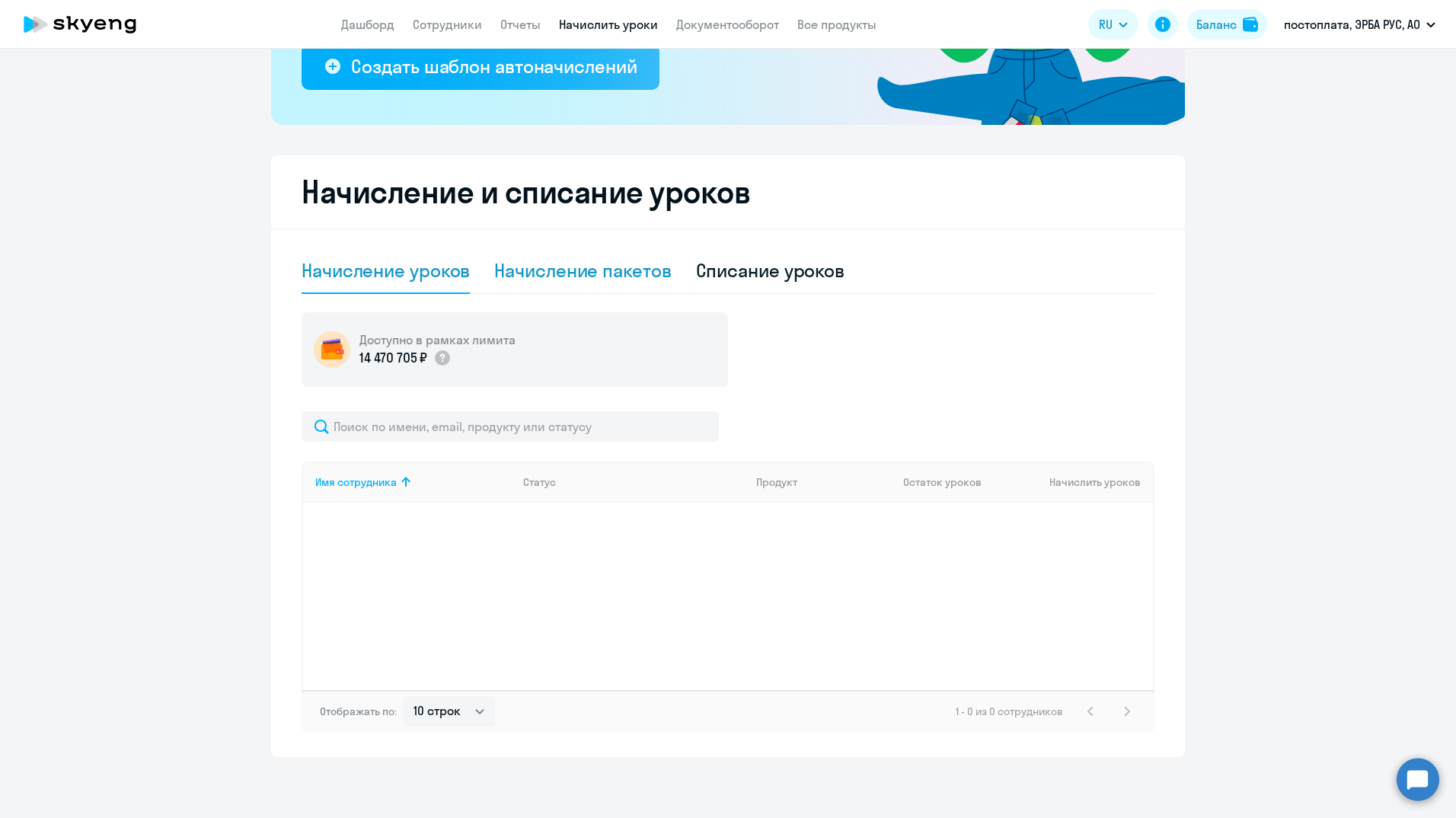
click at [606, 266] on div "Начисление пакетов" at bounding box center [582, 271] width 177 height 24
select select "10"
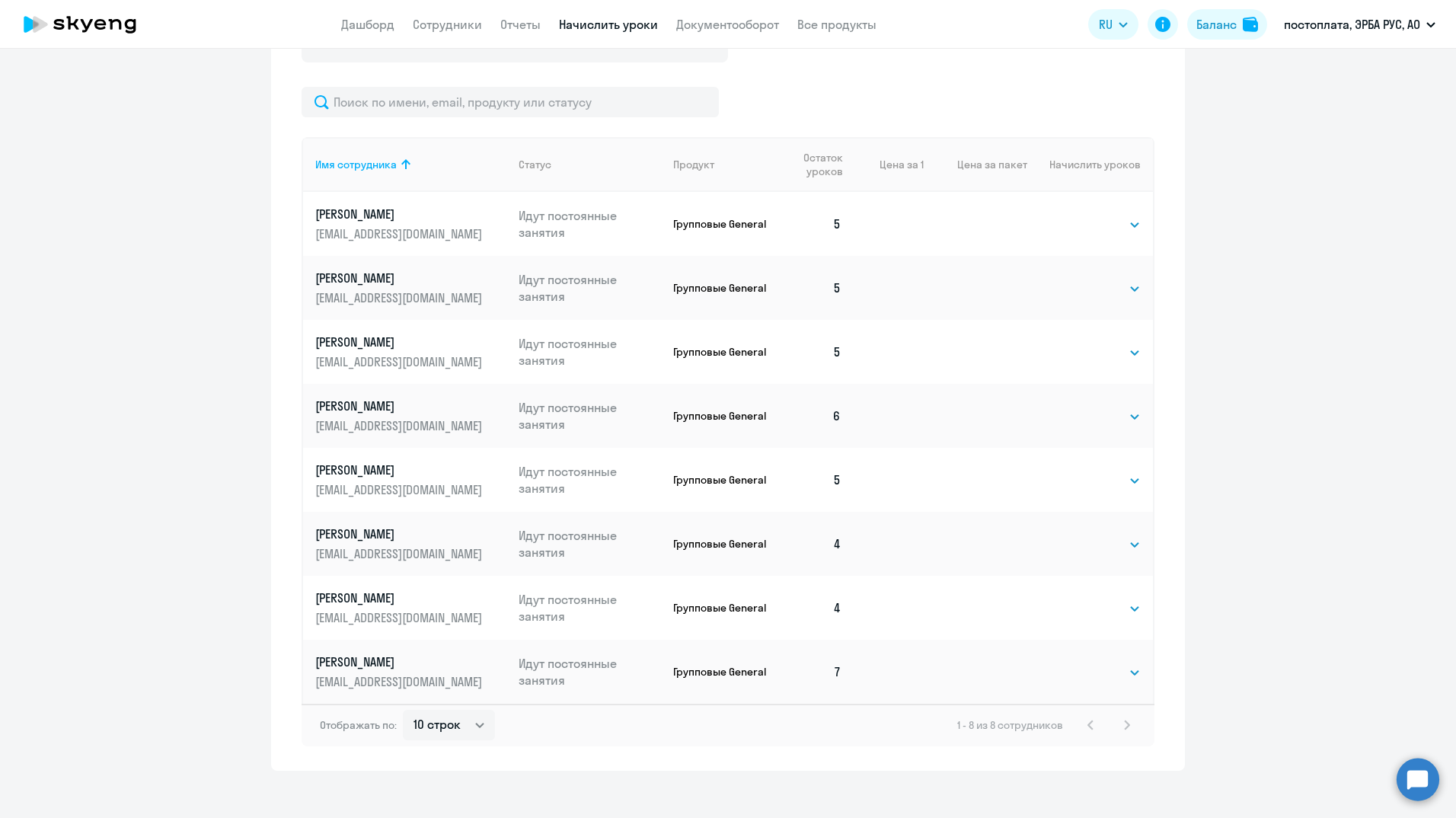
scroll to position [640, 0]
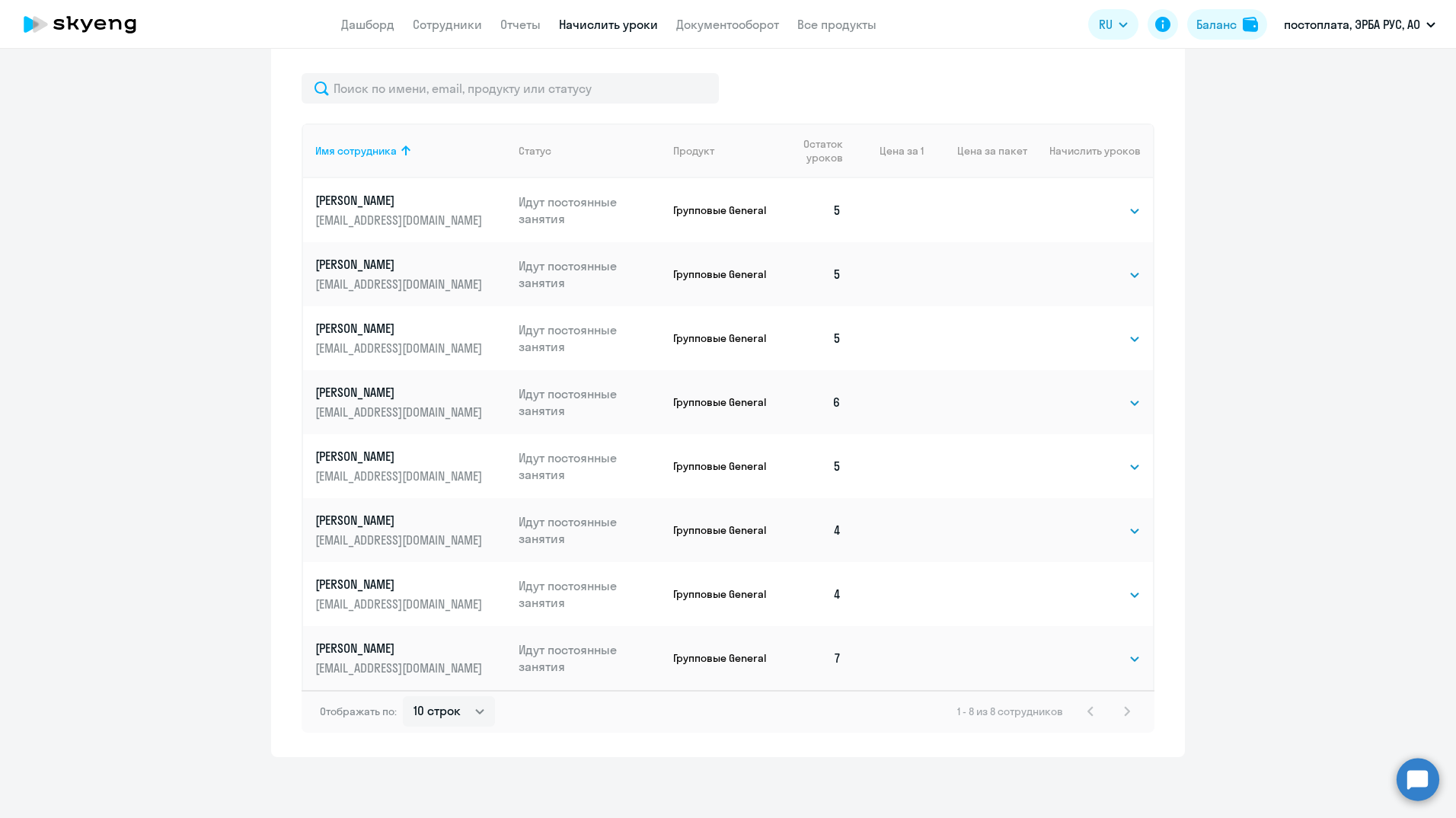
click at [1136, 592] on td "Выбрать 1 4 8 16 32 64 Выбрать" at bounding box center [1090, 595] width 126 height 64
click at [1133, 589] on select "Выбрать 1 4 8 16 32 64" at bounding box center [1110, 595] width 62 height 18
select select "4"
click at [1078, 586] on select "Выбрать 1 4 8 16 32 64" at bounding box center [1110, 595] width 62 height 18
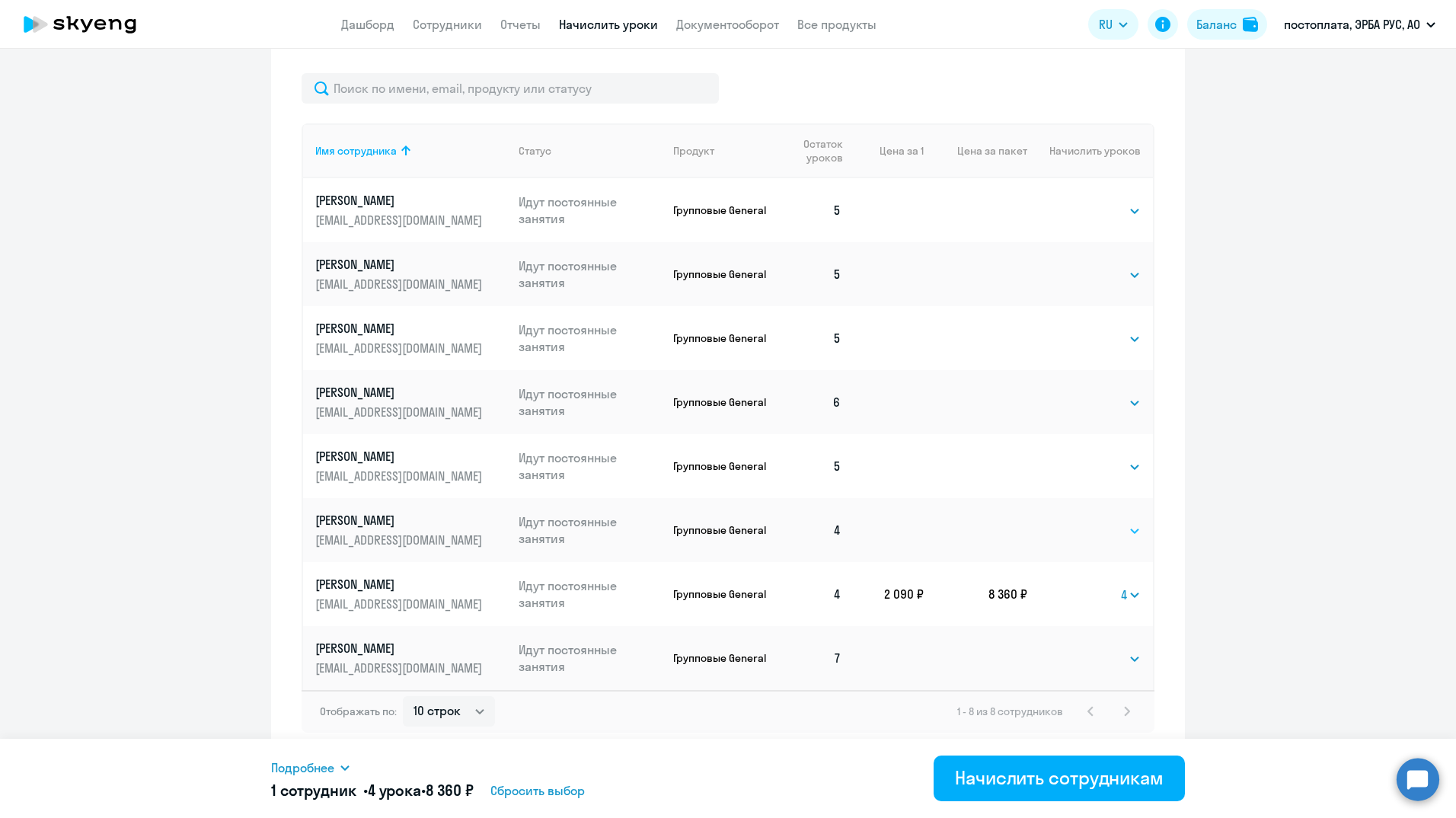
click at [1128, 528] on select "Выбрать 1 4 8 16 32 64" at bounding box center [1110, 531] width 62 height 18
select select "4"
click at [1078, 522] on select "Выбрать 1 4 8 16 32 64" at bounding box center [1110, 531] width 62 height 18
click at [1127, 465] on select "Выбрать 1 4 8 16 32 64" at bounding box center [1110, 467] width 62 height 18
select select "4"
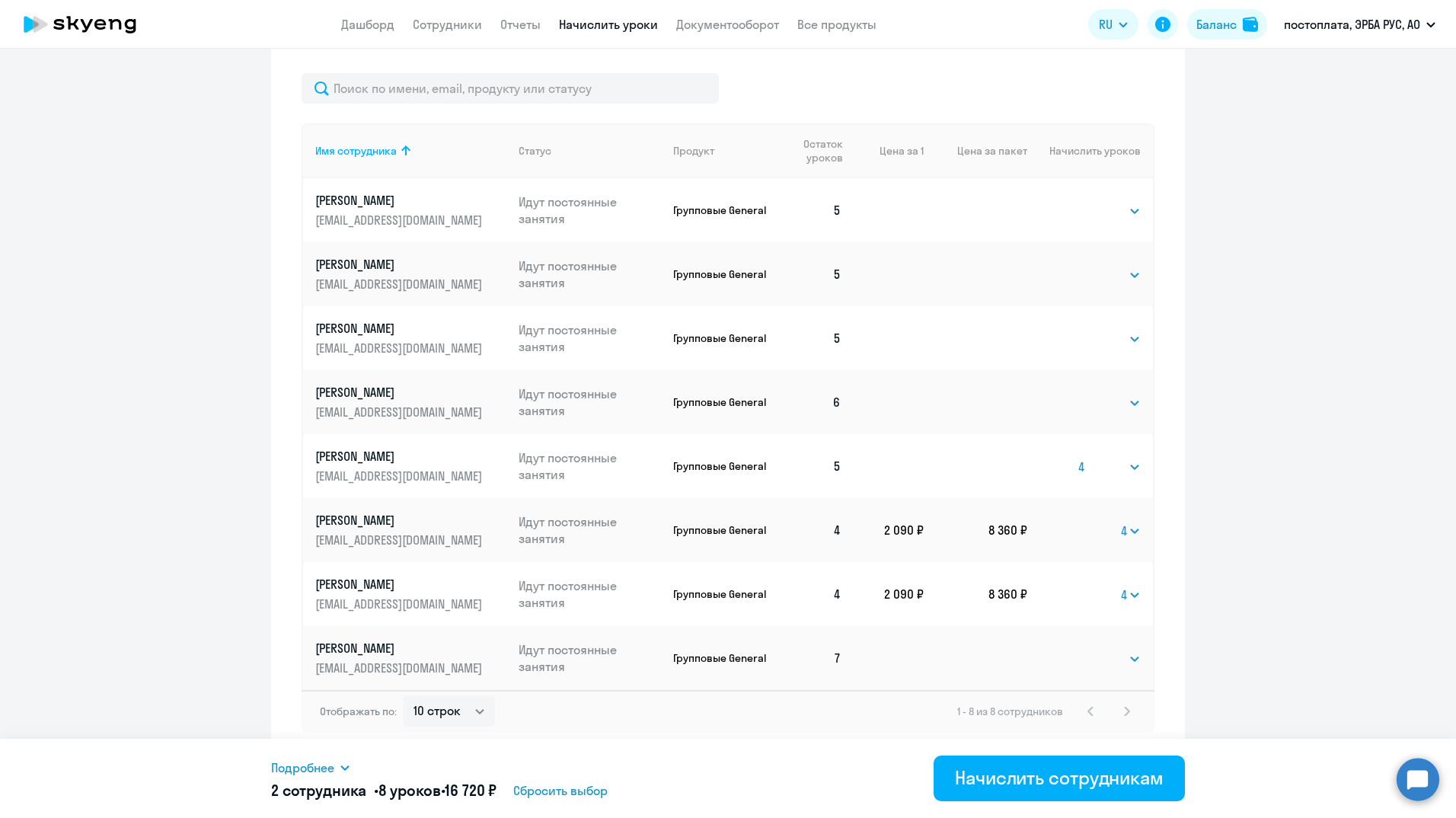
click at [1078, 458] on select "Выбрать 1 4 8 16 32 64" at bounding box center [1110, 467] width 62 height 18
click at [1127, 404] on select "Выбрать 1 4 8 16 32 64" at bounding box center [1110, 403] width 62 height 18
select select "4"
click at [1078, 394] on select "Выбрать 1 4 8 16 32 64" at bounding box center [1110, 403] width 62 height 18
drag, startPoint x: 1134, startPoint y: 339, endPoint x: 1128, endPoint y: 345, distance: 8.5
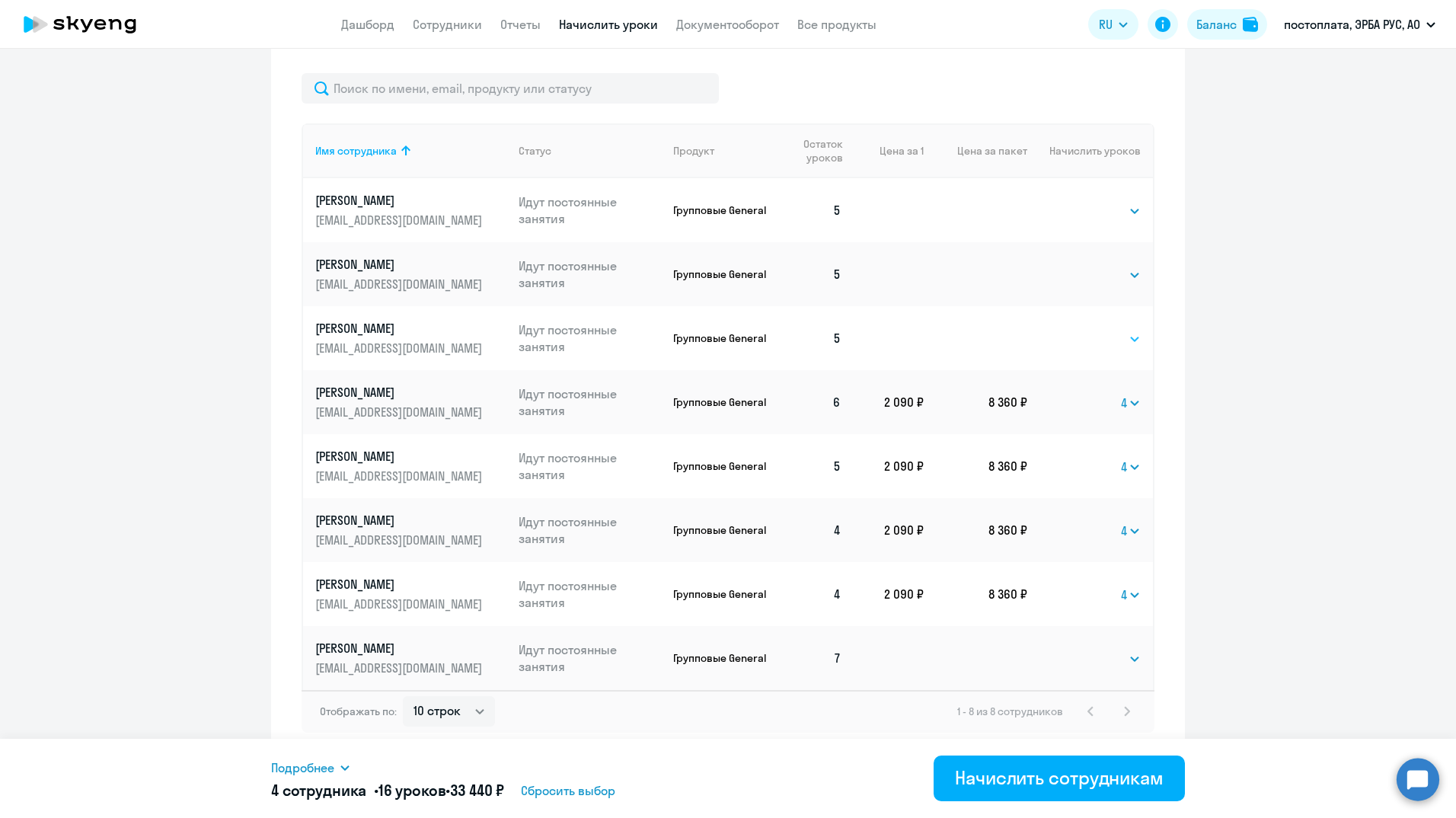
click at [1134, 339] on select "Выбрать 1 4 8 16 32 64" at bounding box center [1110, 339] width 62 height 18
select select "4"
click at [1078, 330] on select "Выбрать 1 4 8 16 32 64" at bounding box center [1110, 339] width 62 height 18
click at [1124, 274] on select "Выбрать 1 4 8 16 32 64" at bounding box center [1110, 275] width 62 height 18
select select "4"
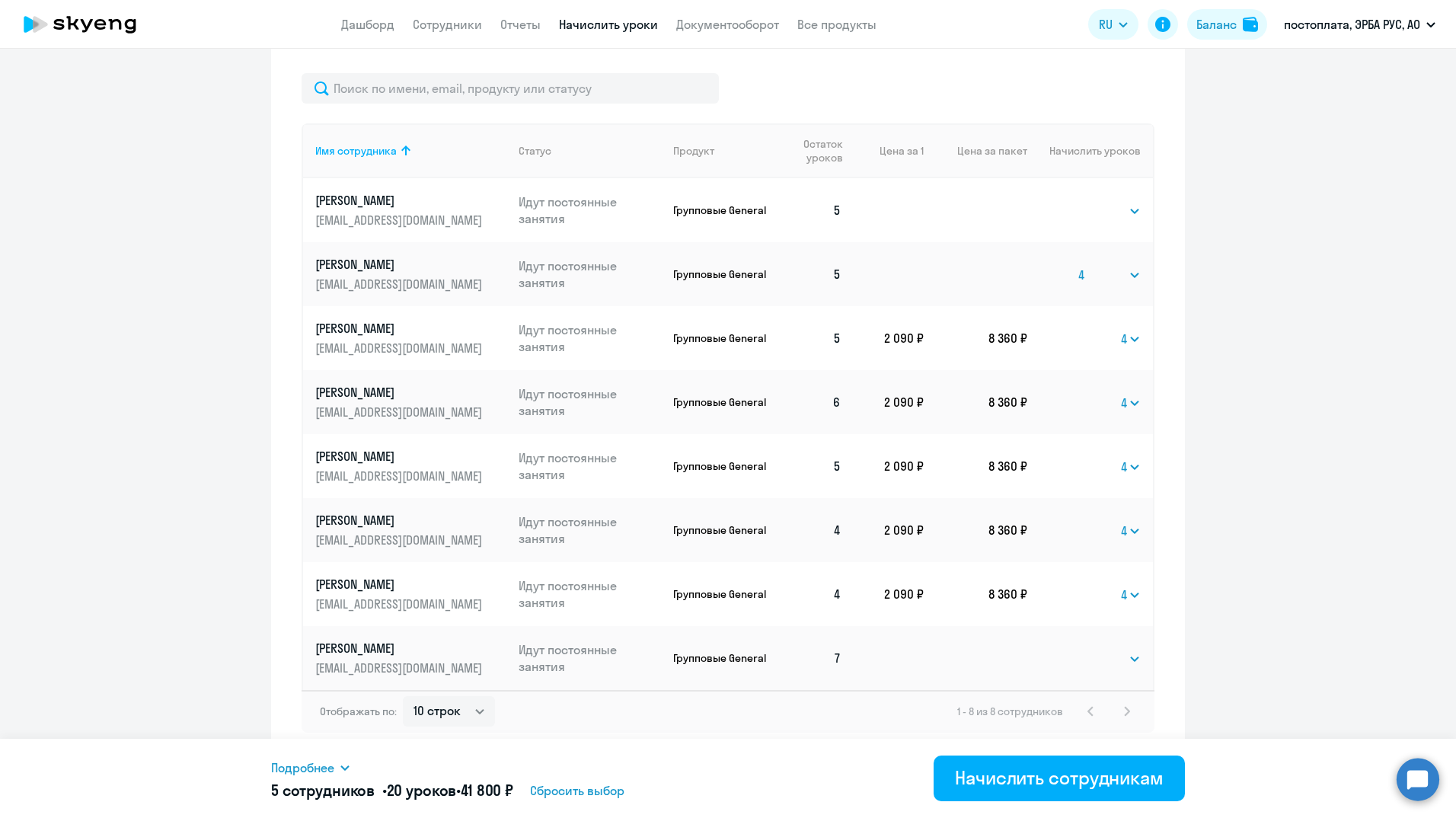
click at [1078, 266] on select "Выбрать 1 4 8 16 32 64" at bounding box center [1110, 275] width 62 height 18
click at [1117, 204] on select "Выбрать 1 4 8 16 32 64" at bounding box center [1110, 211] width 62 height 18
select select "4"
click at [1078, 202] on select "Выбрать 1 4 8 16 32 64" at bounding box center [1110, 211] width 62 height 18
click at [1119, 656] on select "Выбрать 1 4 8 16 32 64" at bounding box center [1110, 659] width 62 height 18
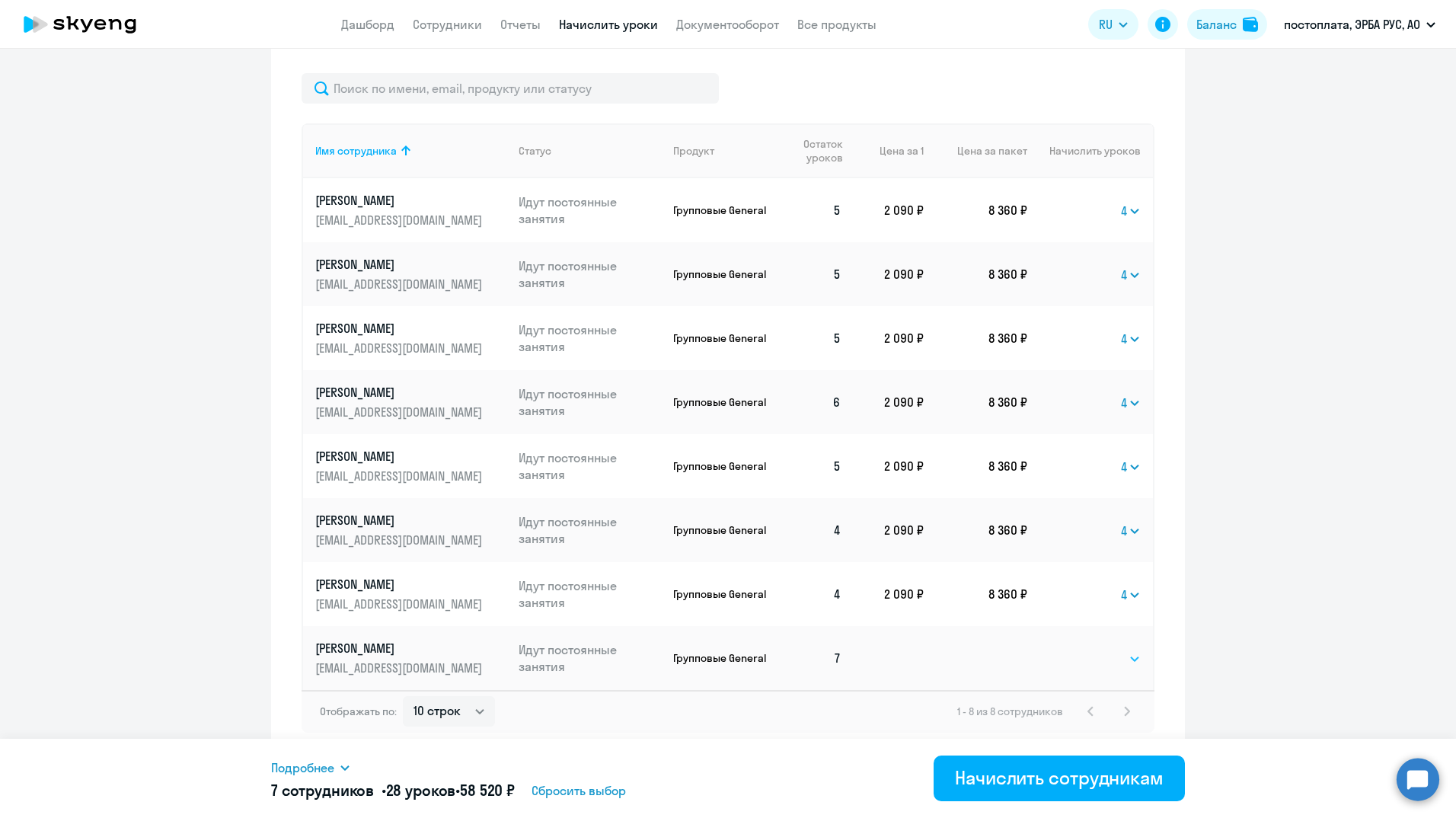
select select "4"
click at [1078, 650] on select "Выбрать 1 4 8 16 32 64" at bounding box center [1110, 659] width 62 height 18
click at [1359, 611] on ng-component "Рекомендуем создать шаблон автоначислений Уроки больше не придётся начислять вр…" at bounding box center [728, 94] width 1456 height 1325
click at [1057, 770] on div "Начислить сотрудникам" at bounding box center [1059, 778] width 209 height 24
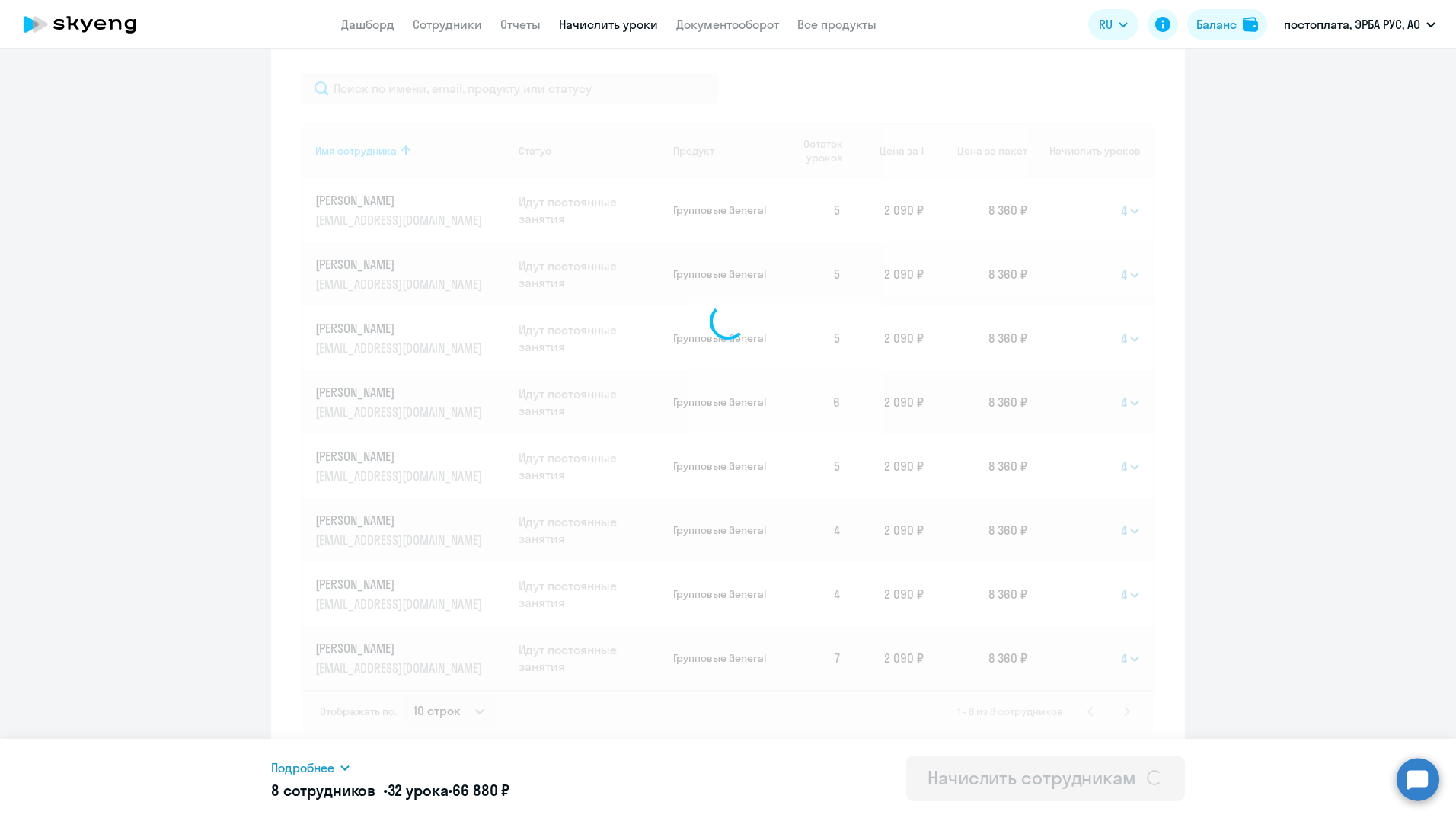
select select
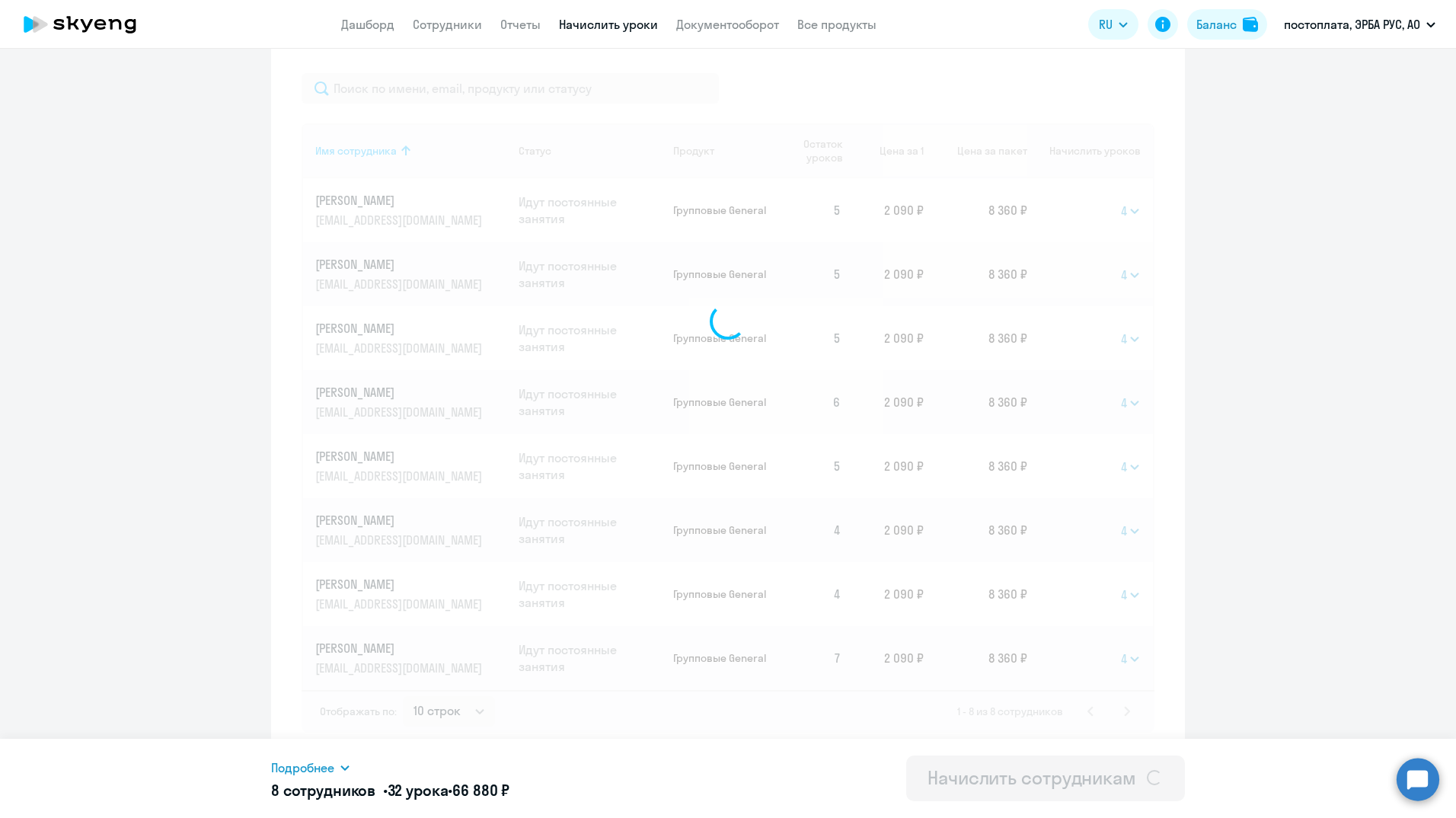
select select
